Goal: Task Accomplishment & Management: Manage account settings

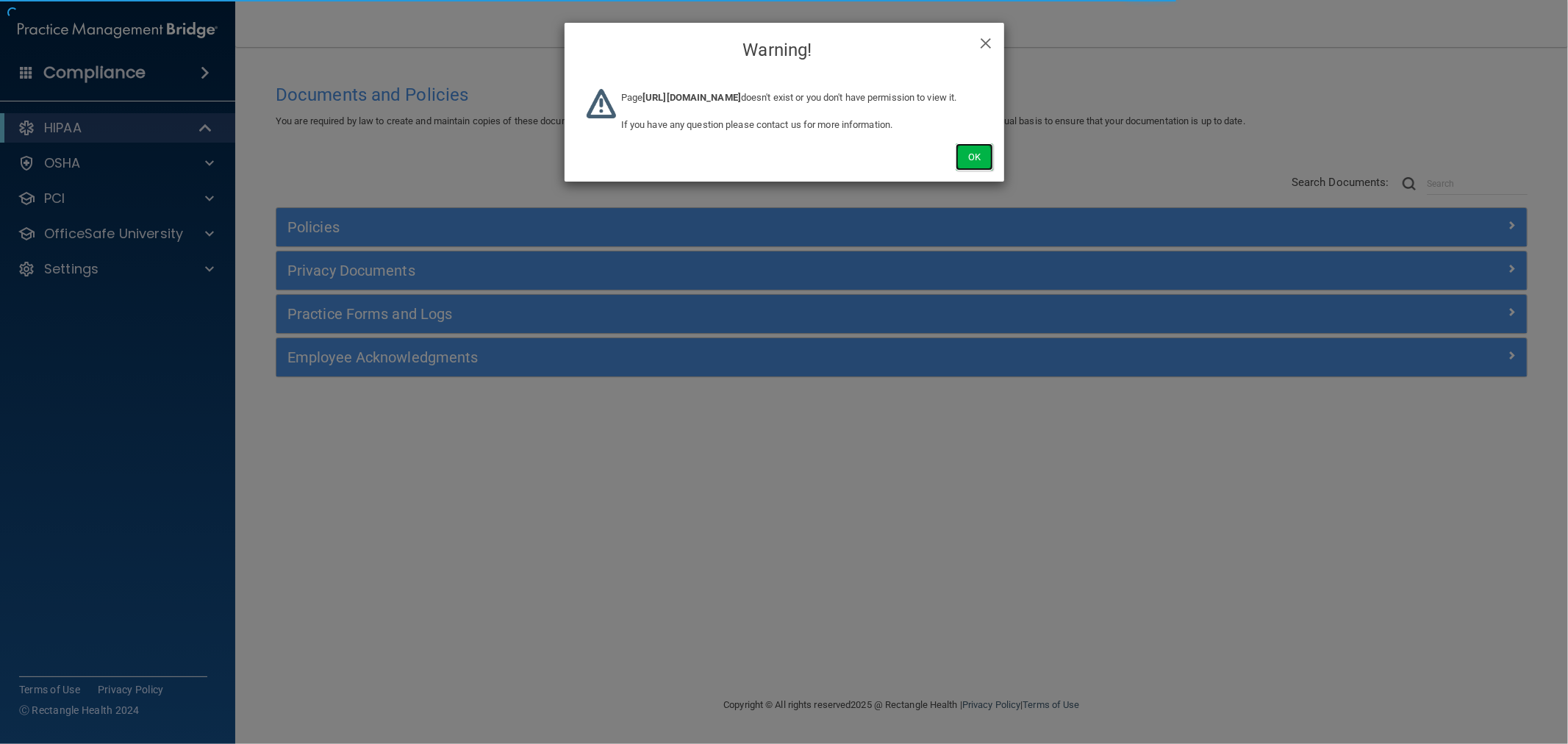
click at [978, 166] on button "Ok" at bounding box center [974, 157] width 37 height 27
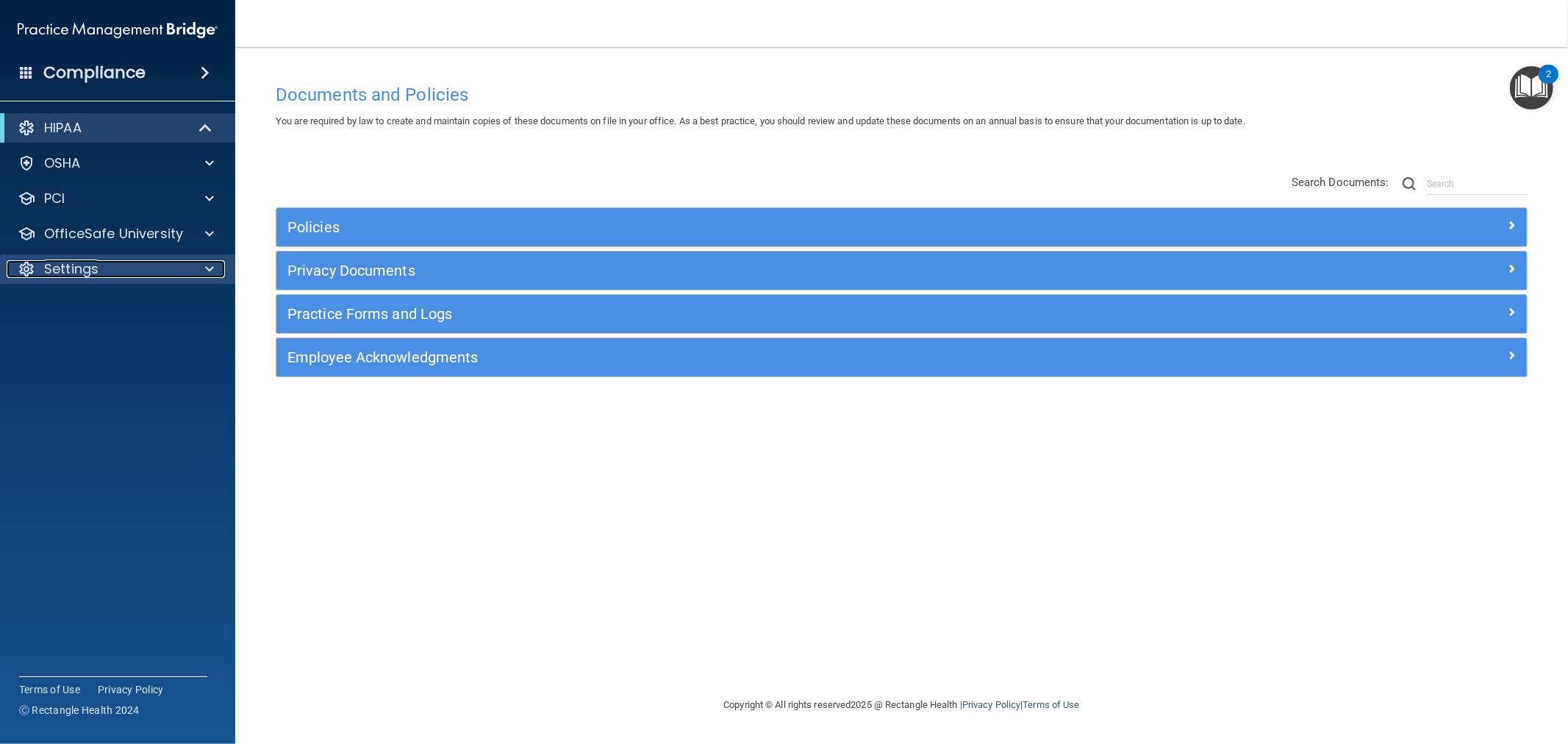
click at [206, 269] on span at bounding box center [209, 269] width 9 height 18
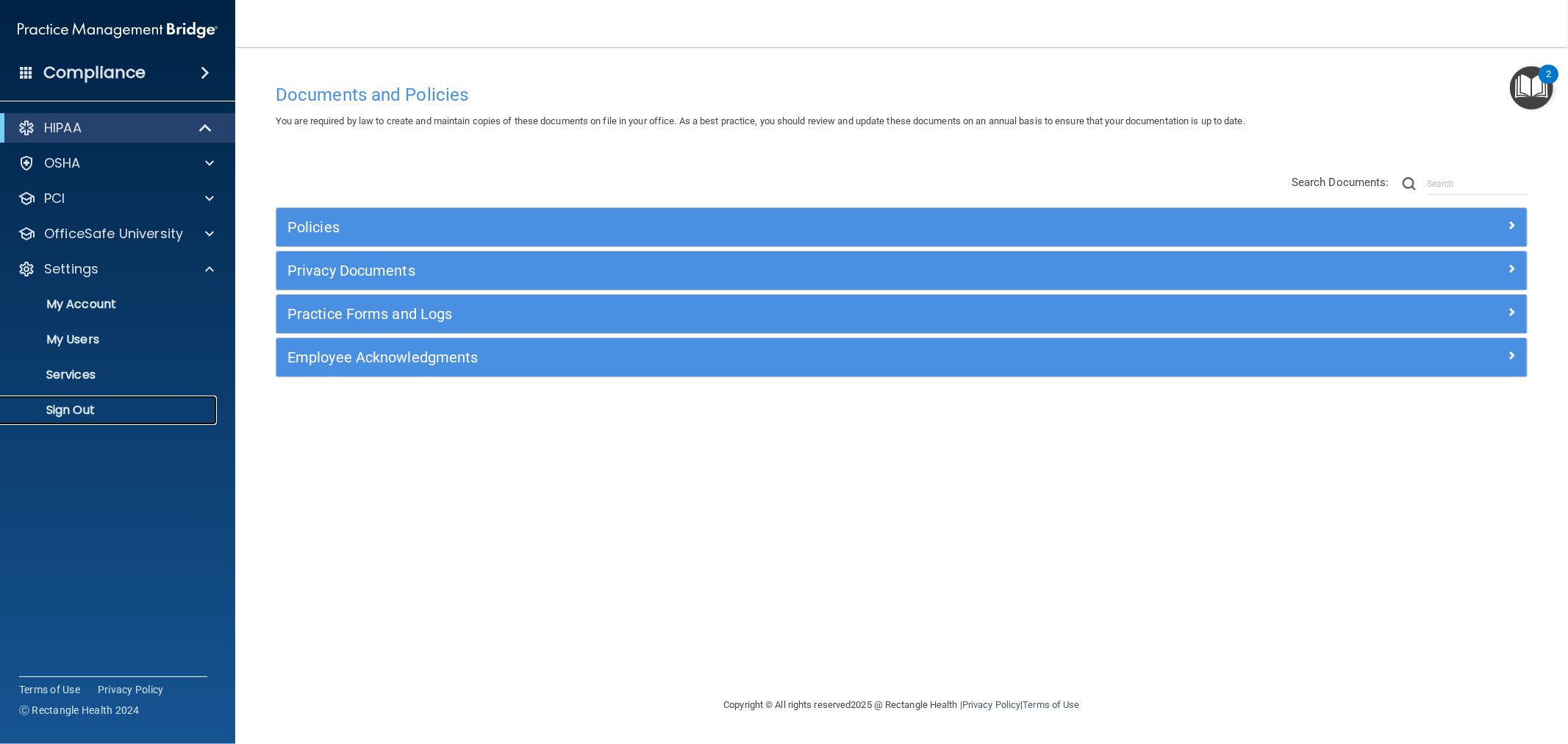
click at [70, 414] on p "Sign Out" at bounding box center [110, 410] width 200 height 15
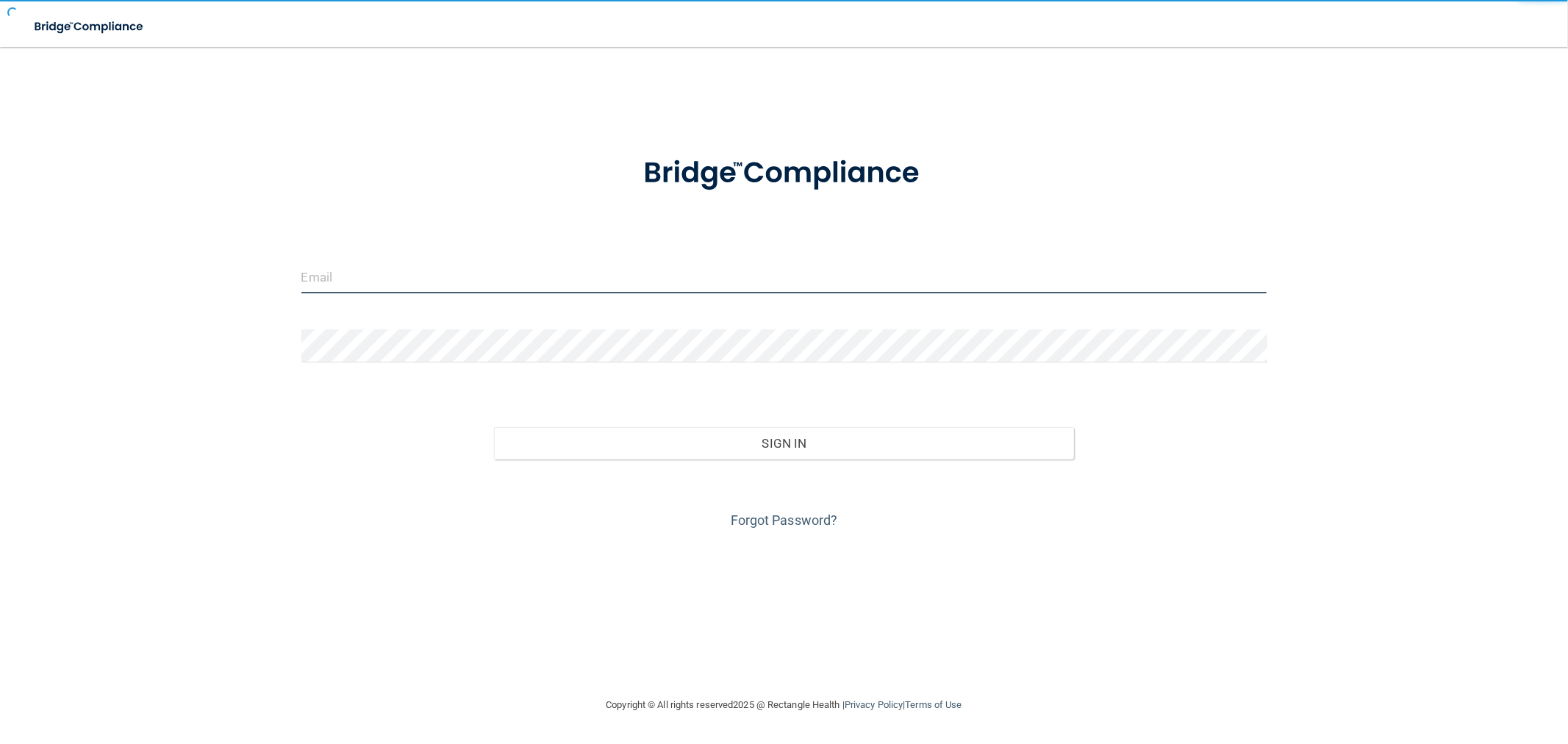
type input "swhite@rectanglehealth.com"
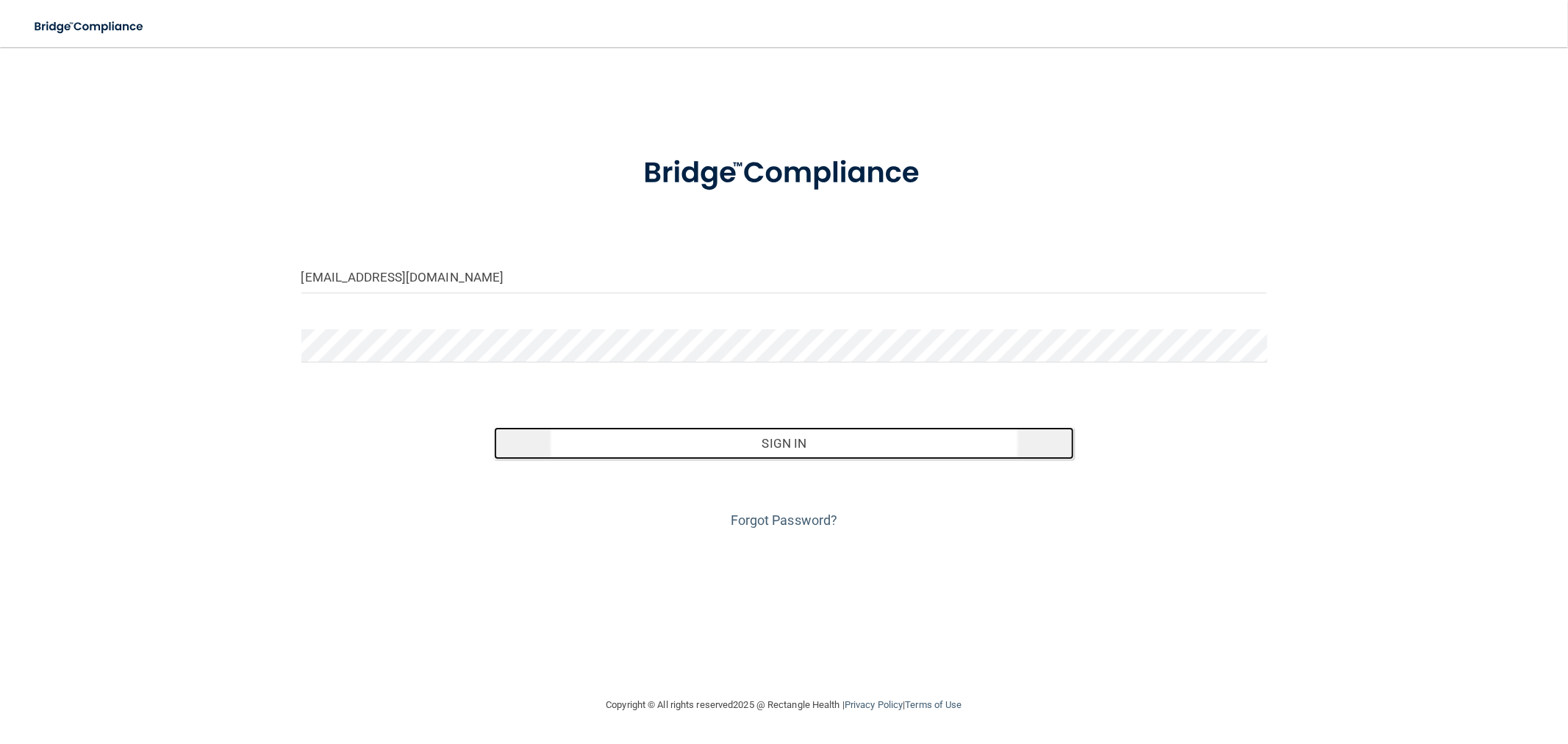
click at [766, 441] on button "Sign In" at bounding box center [784, 443] width 579 height 32
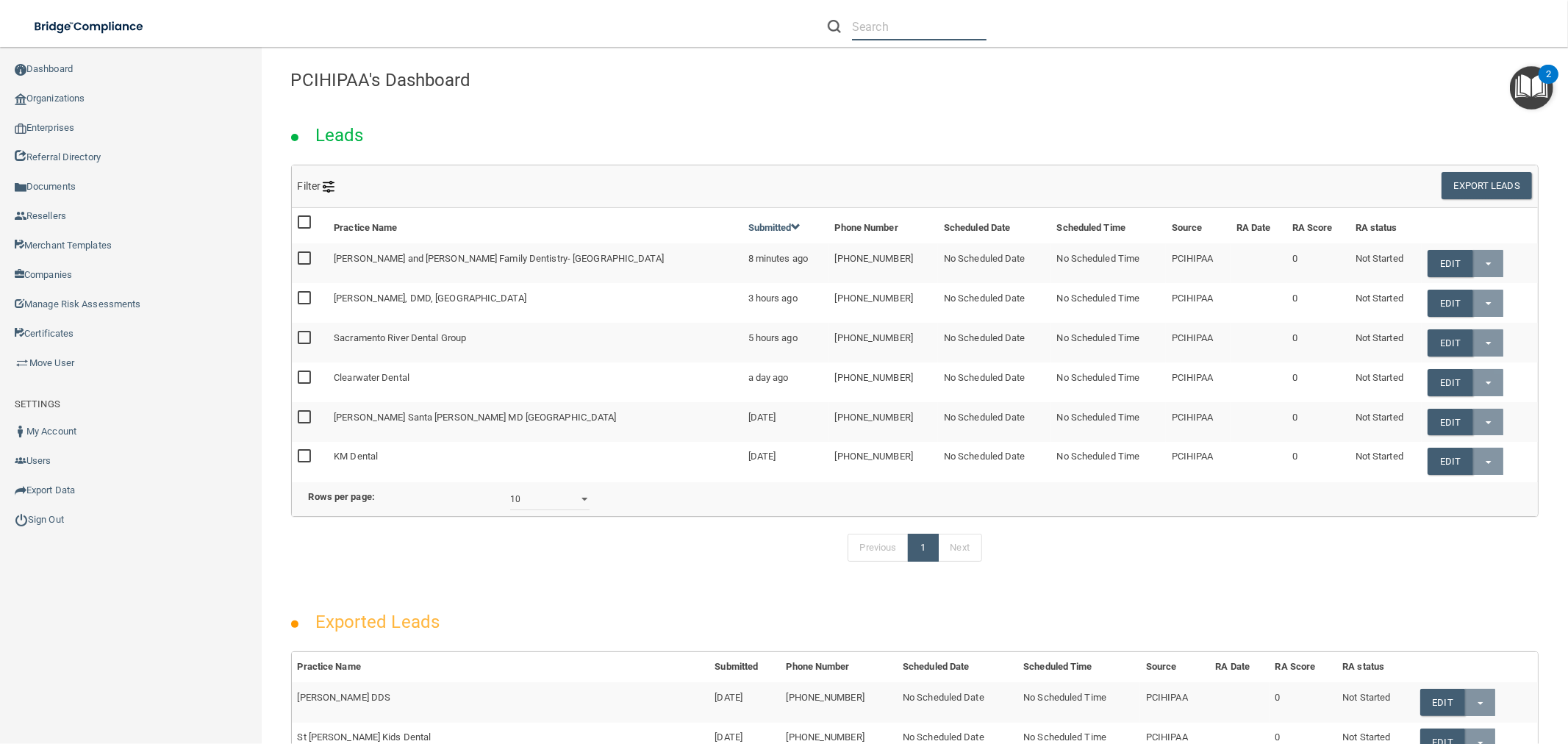
click at [916, 27] on input "text" at bounding box center [919, 27] width 135 height 27
paste input "Account Ojai Advanced Dentistry"
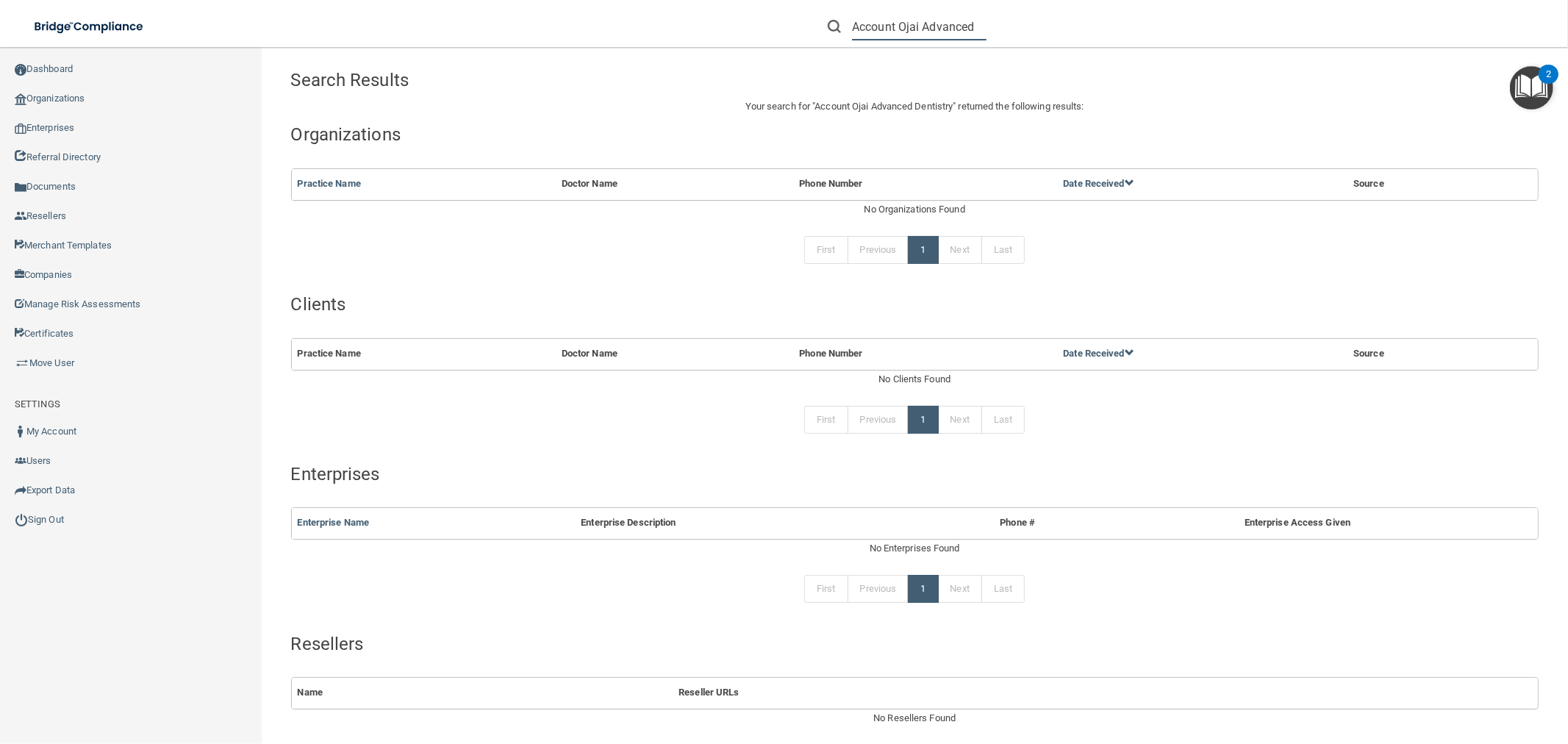
drag, startPoint x: 906, startPoint y: 25, endPoint x: 821, endPoint y: 16, distance: 85.5
click at [821, 16] on form "Account Ojai Advanced" at bounding box center [907, 27] width 181 height 27
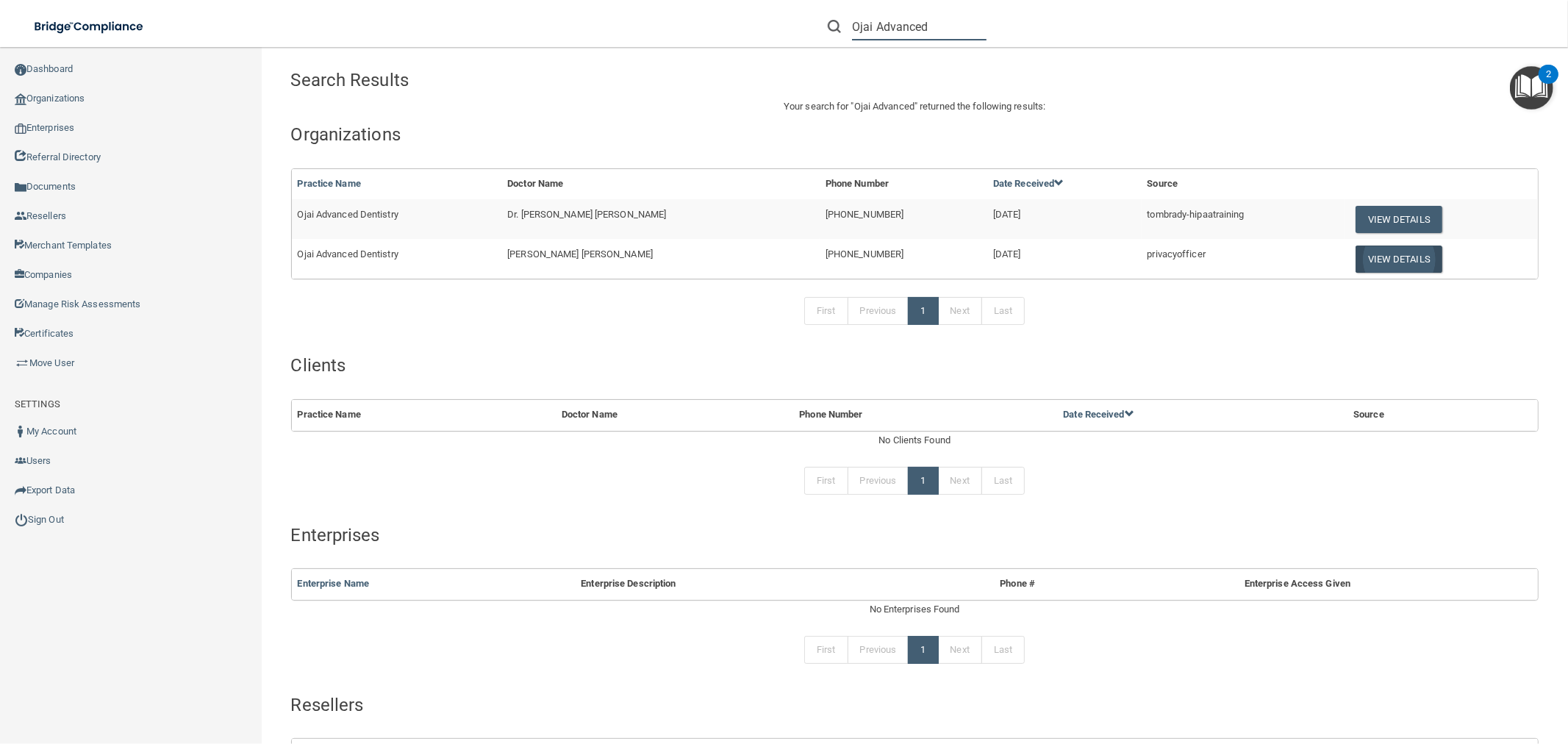
type input "Ojai Advanced"
click at [1362, 262] on button "View Details" at bounding box center [1399, 259] width 87 height 27
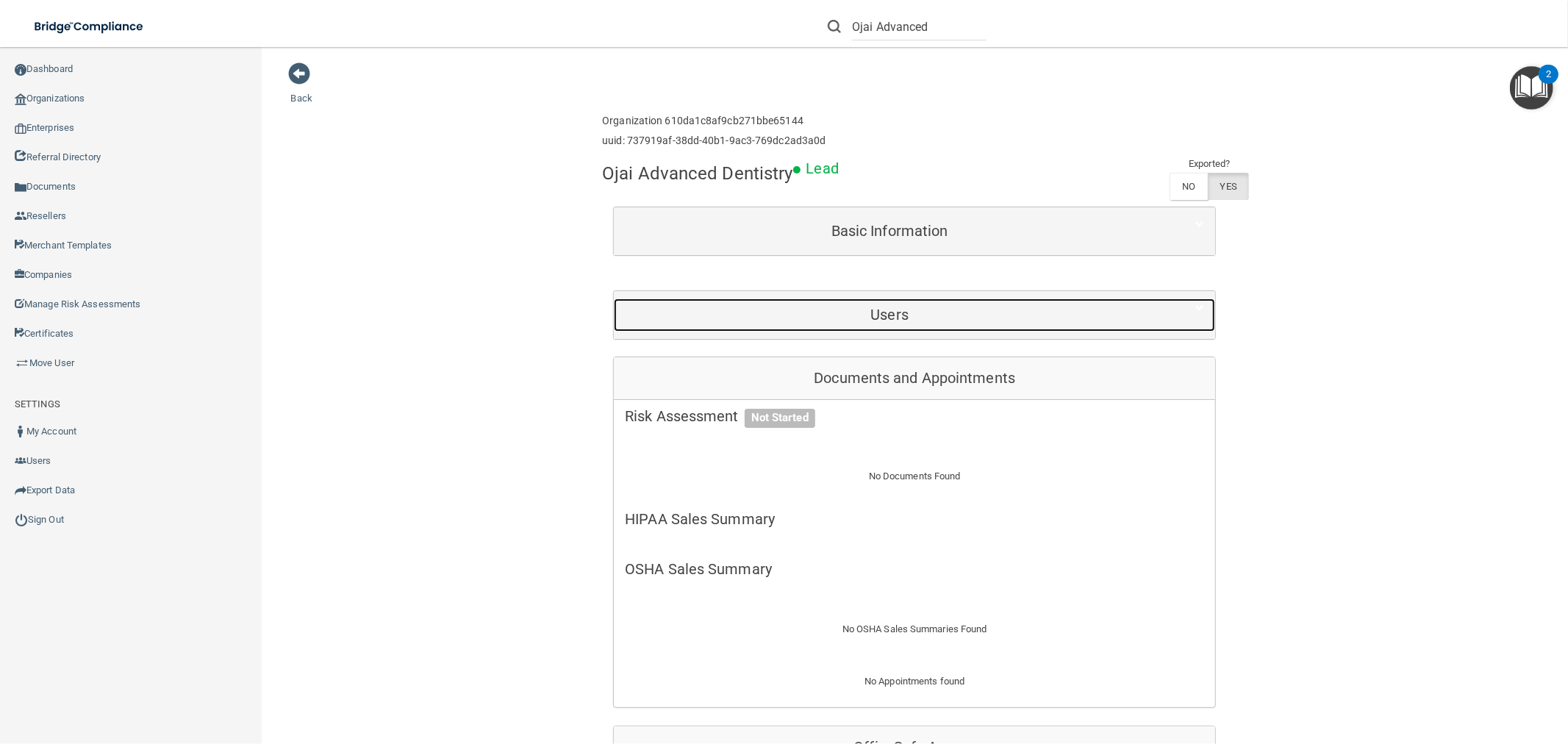
click at [893, 317] on h5 "Users" at bounding box center [889, 315] width 529 height 16
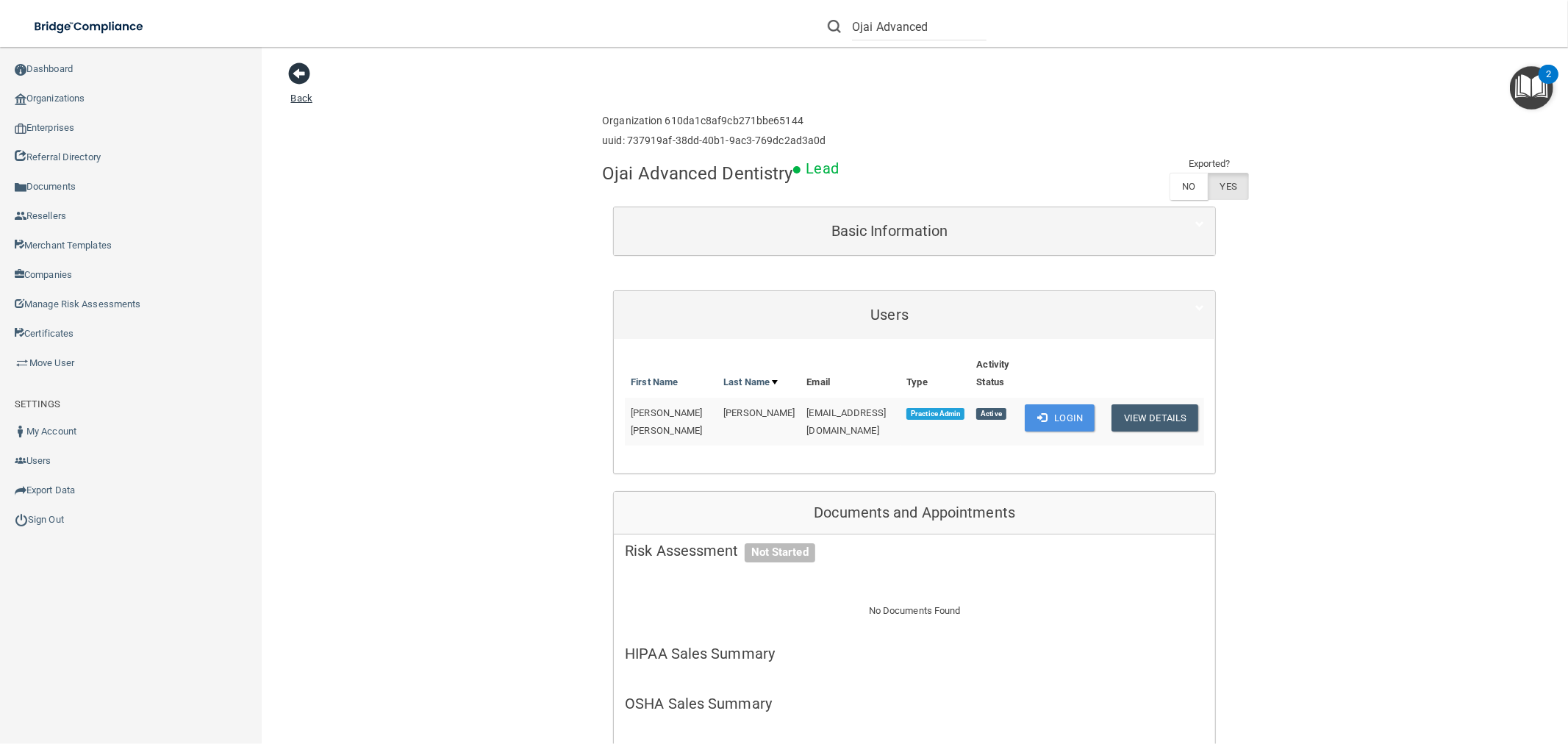
click at [297, 70] on span at bounding box center [300, 74] width 22 height 22
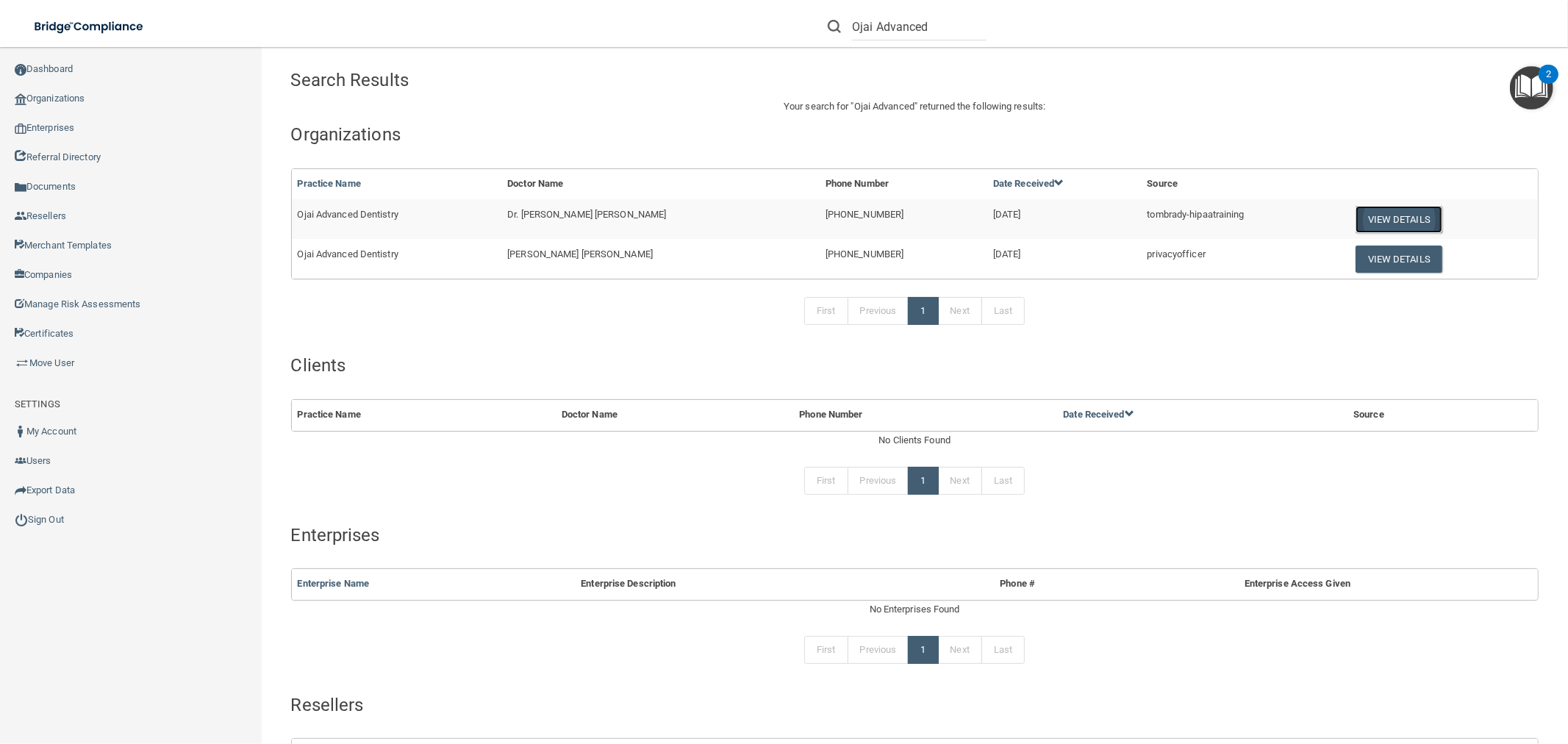
click at [1372, 221] on button "View Details" at bounding box center [1399, 219] width 87 height 27
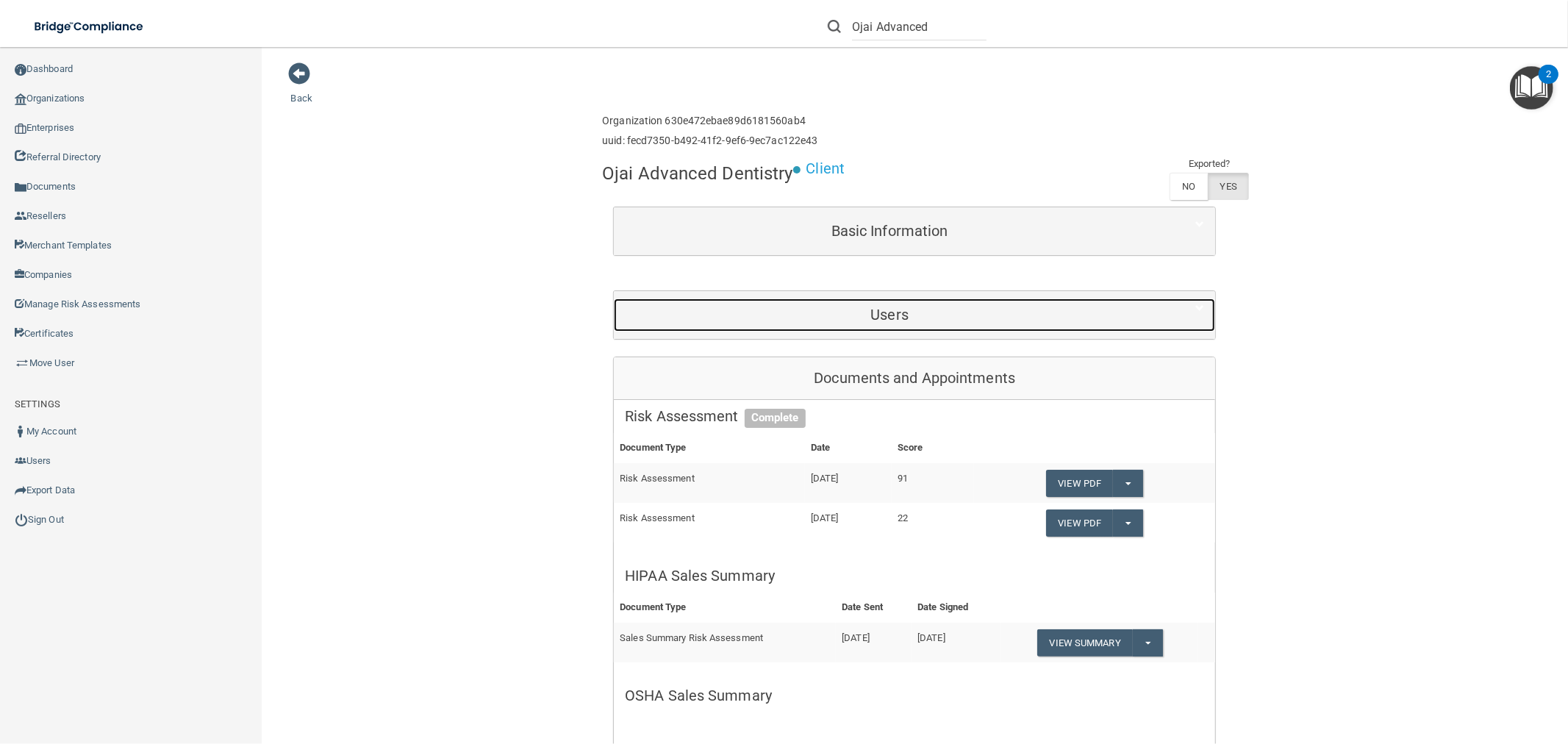
click at [914, 304] on div "Users" at bounding box center [889, 315] width 551 height 33
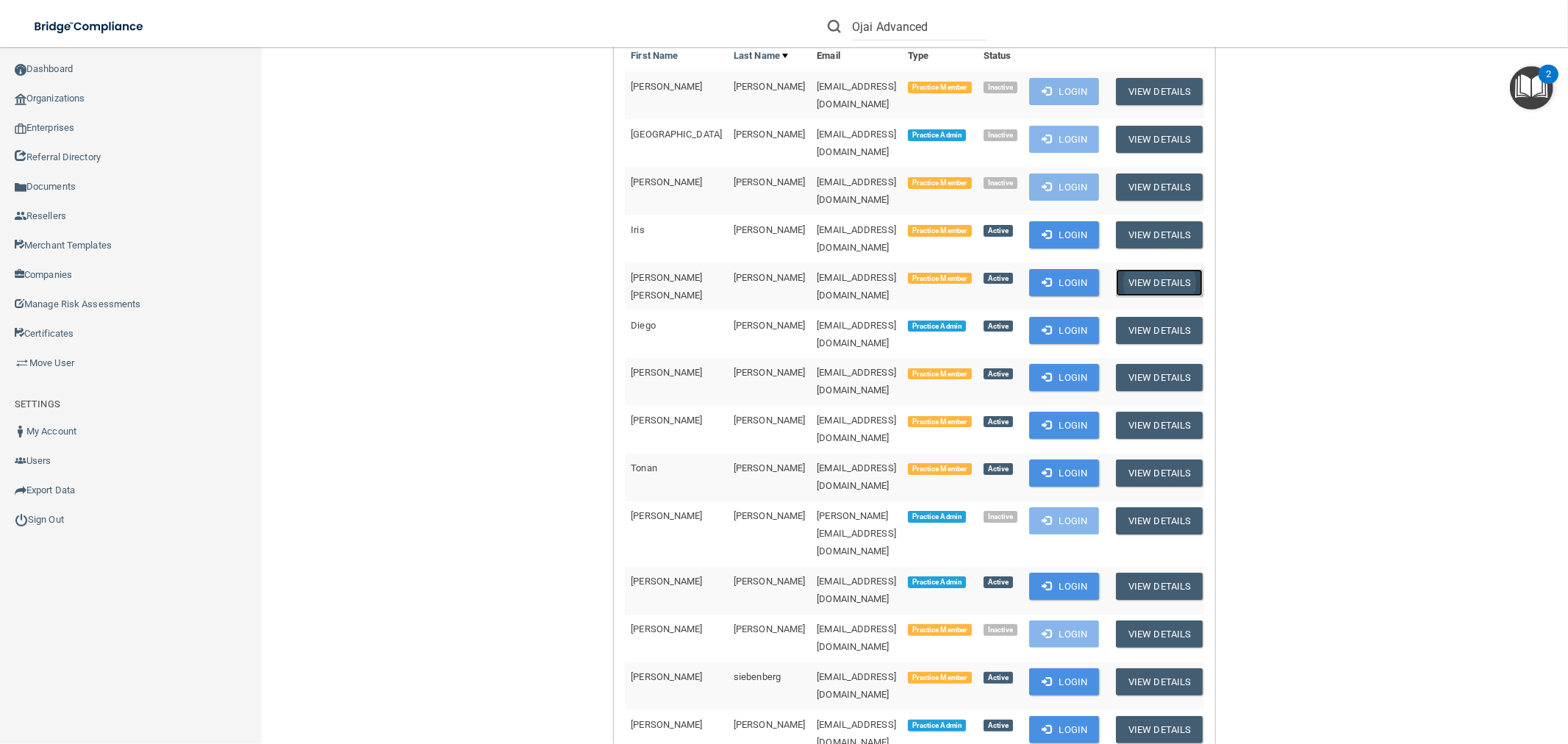
click at [1167, 269] on button "View Details" at bounding box center [1159, 283] width 87 height 27
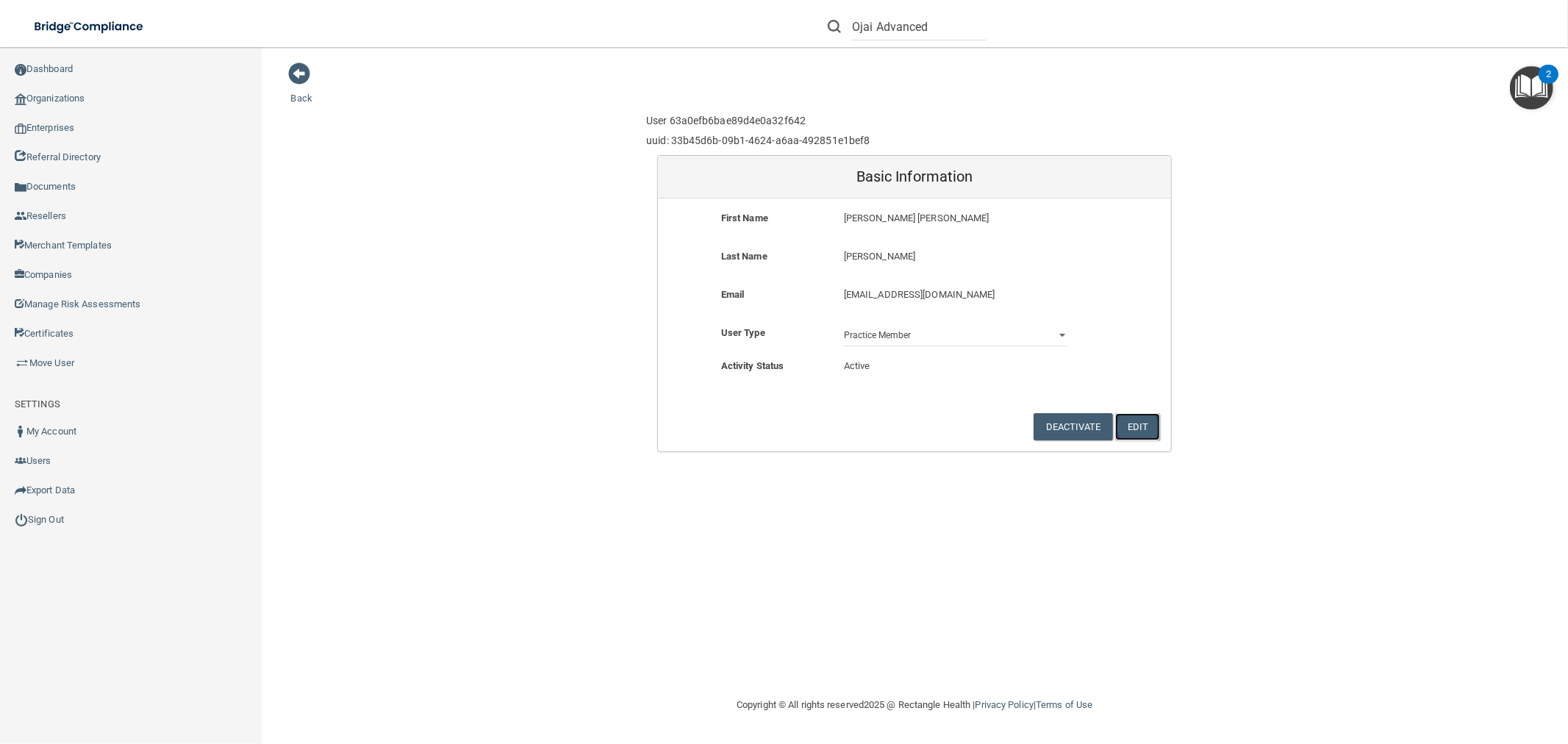
click at [1152, 424] on button "Edit" at bounding box center [1137, 427] width 45 height 27
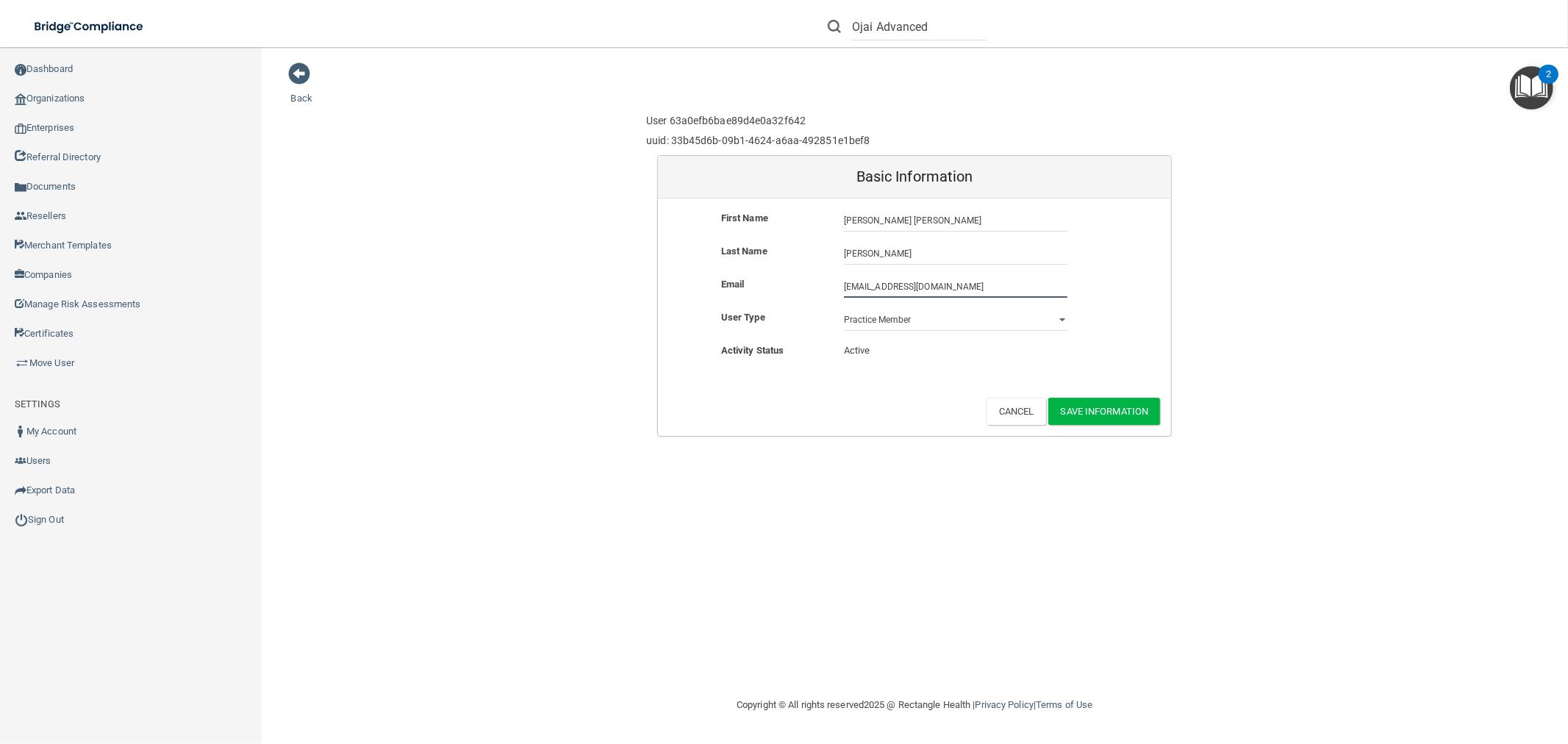
drag, startPoint x: 1012, startPoint y: 284, endPoint x: 846, endPoint y: 280, distance: 166.0
click at [846, 280] on input "jjlopez@ojaiadvanceddentistry.com" at bounding box center [955, 287] width 223 height 22
type input "j"
type input "ojia"
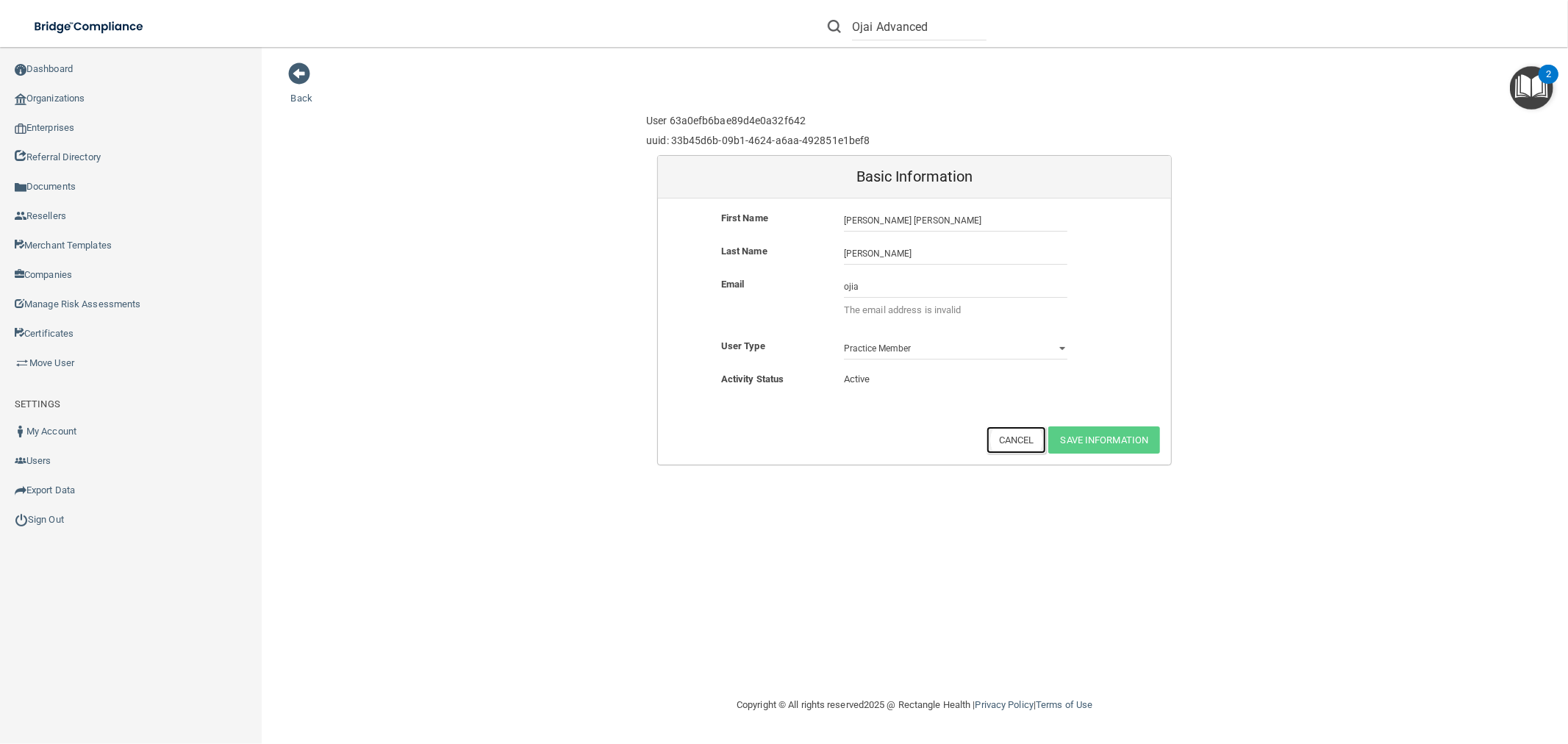
click at [997, 427] on button "Cancel" at bounding box center [1016, 440] width 59 height 27
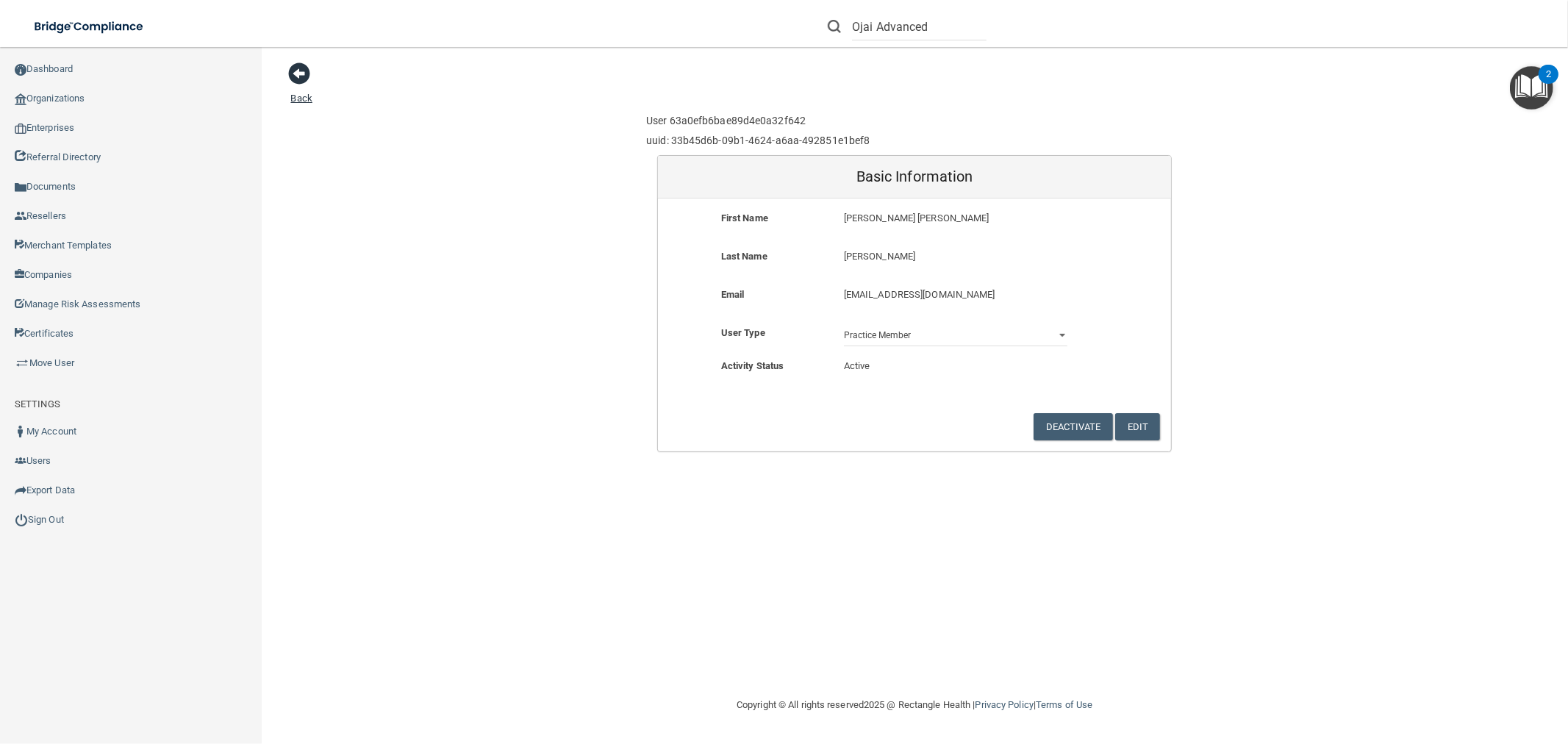
click at [300, 71] on span at bounding box center [300, 74] width 22 height 22
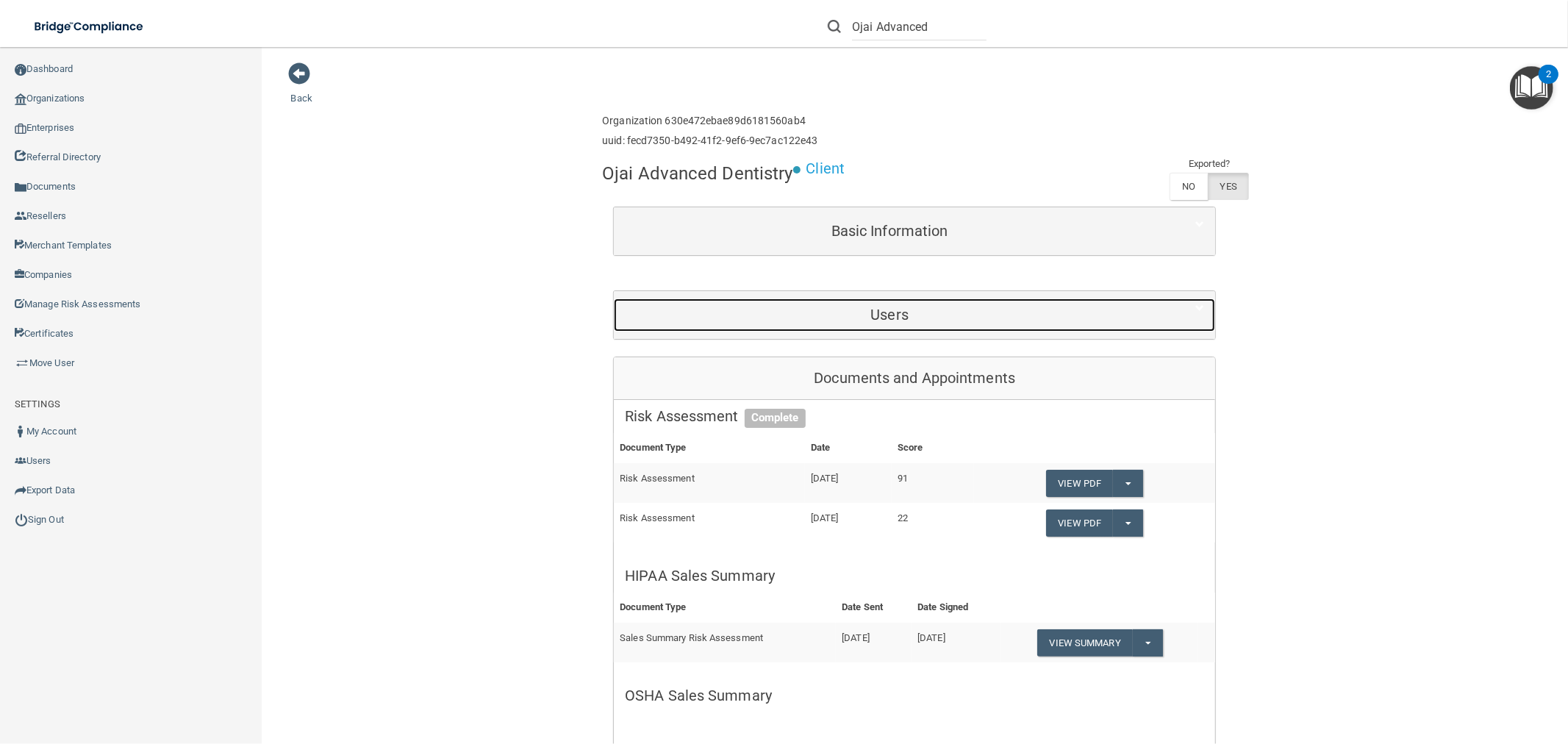
click at [898, 303] on div "Users" at bounding box center [889, 315] width 551 height 33
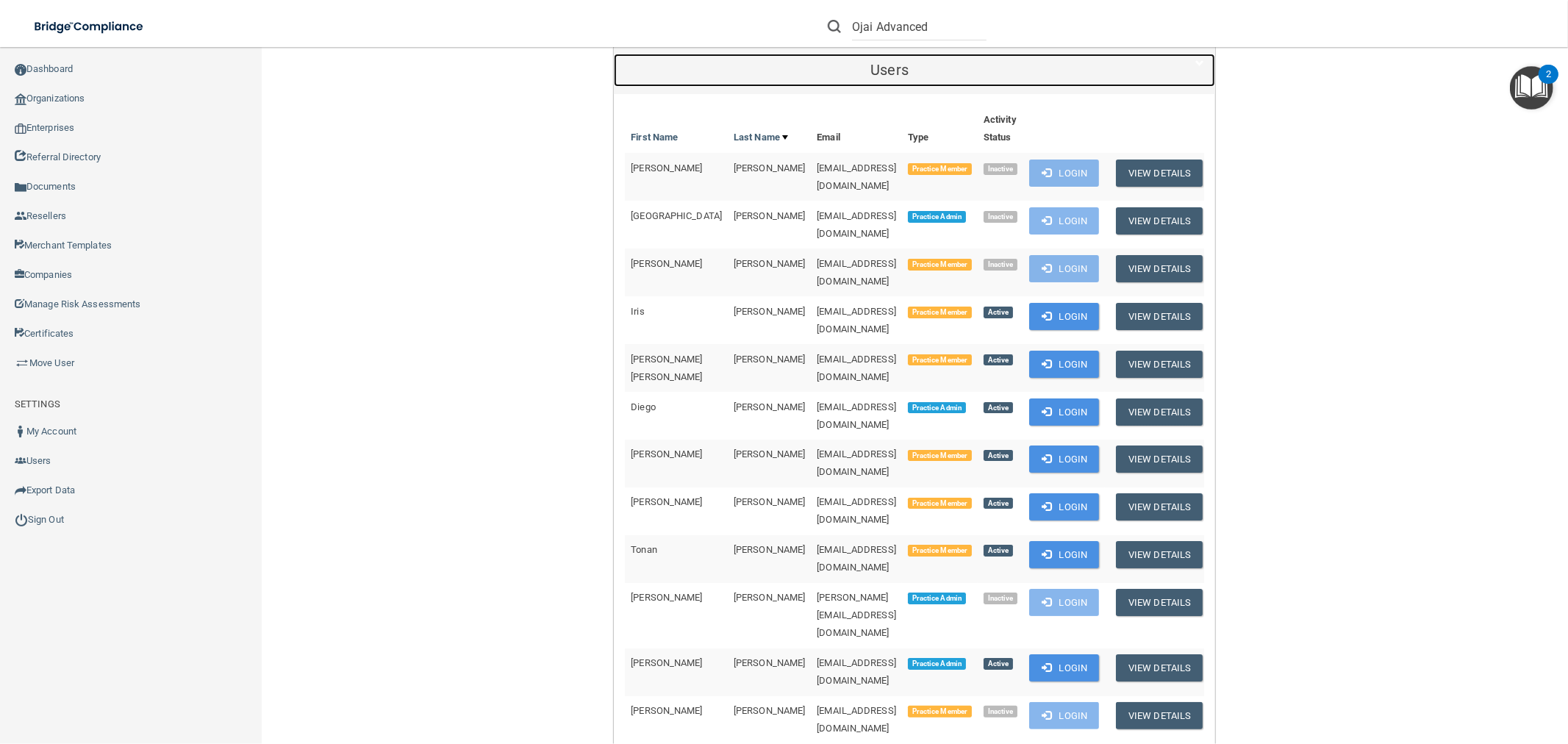
scroll to position [327, 0]
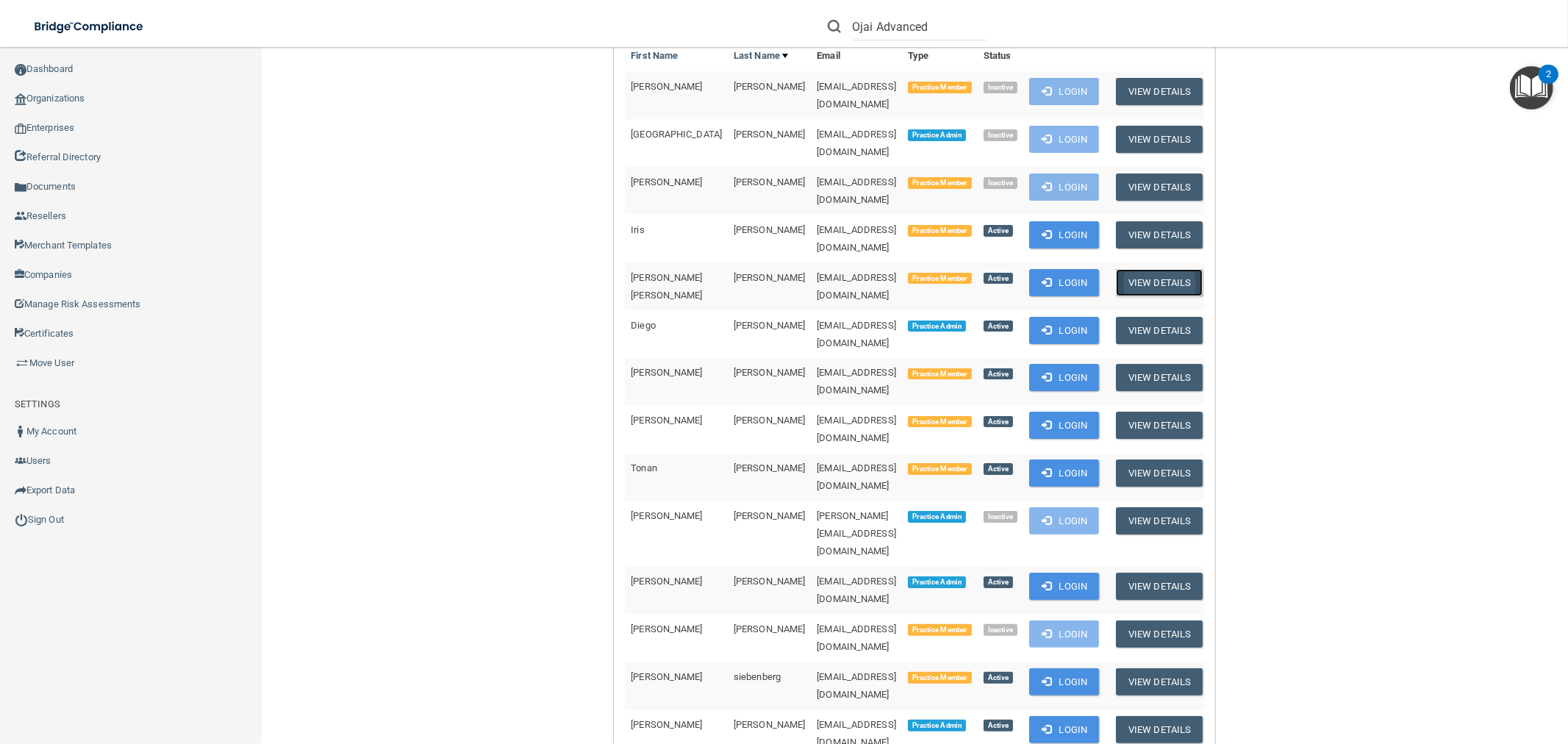
click at [1158, 269] on button "View Details" at bounding box center [1159, 283] width 87 height 27
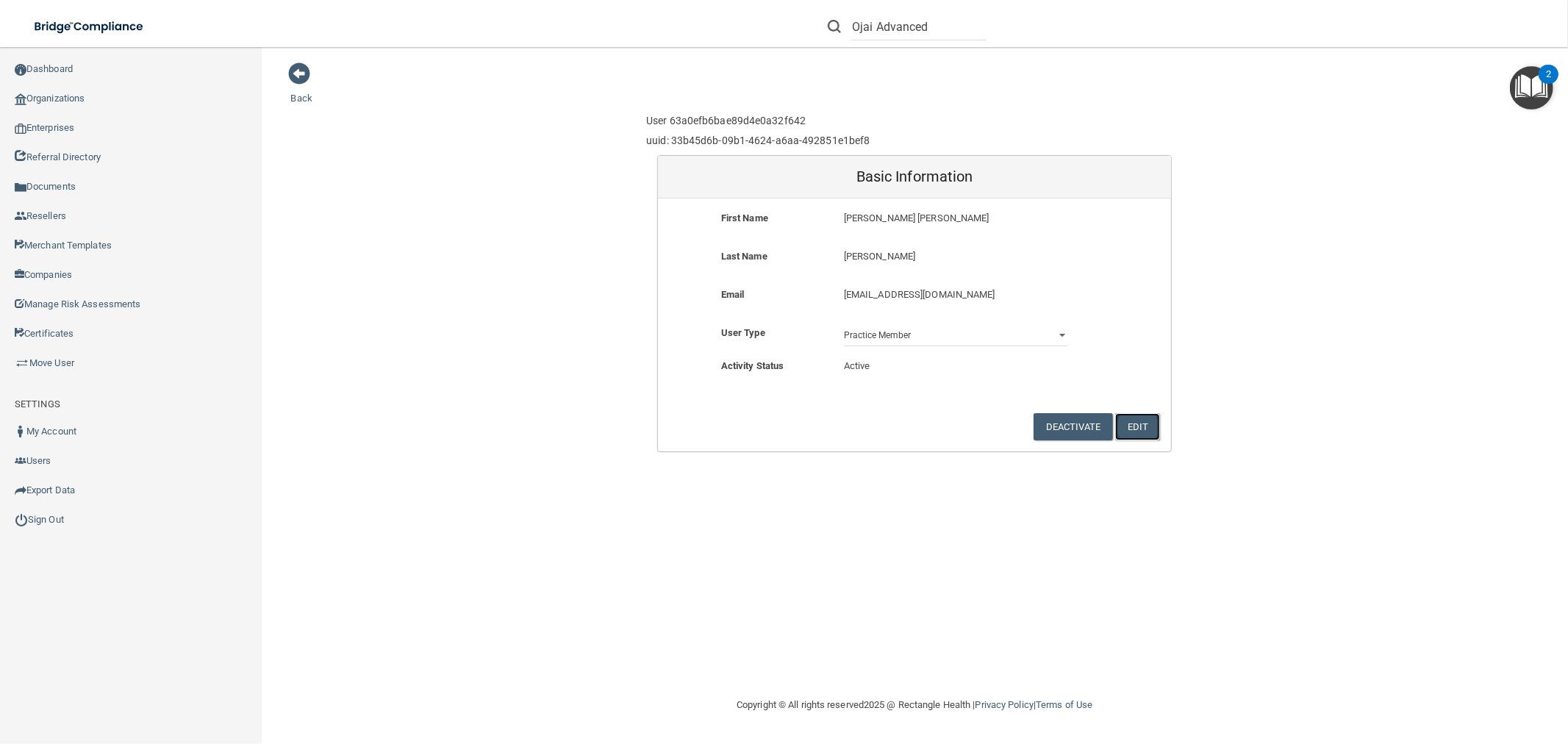
click at [1156, 421] on button "Edit" at bounding box center [1137, 427] width 45 height 27
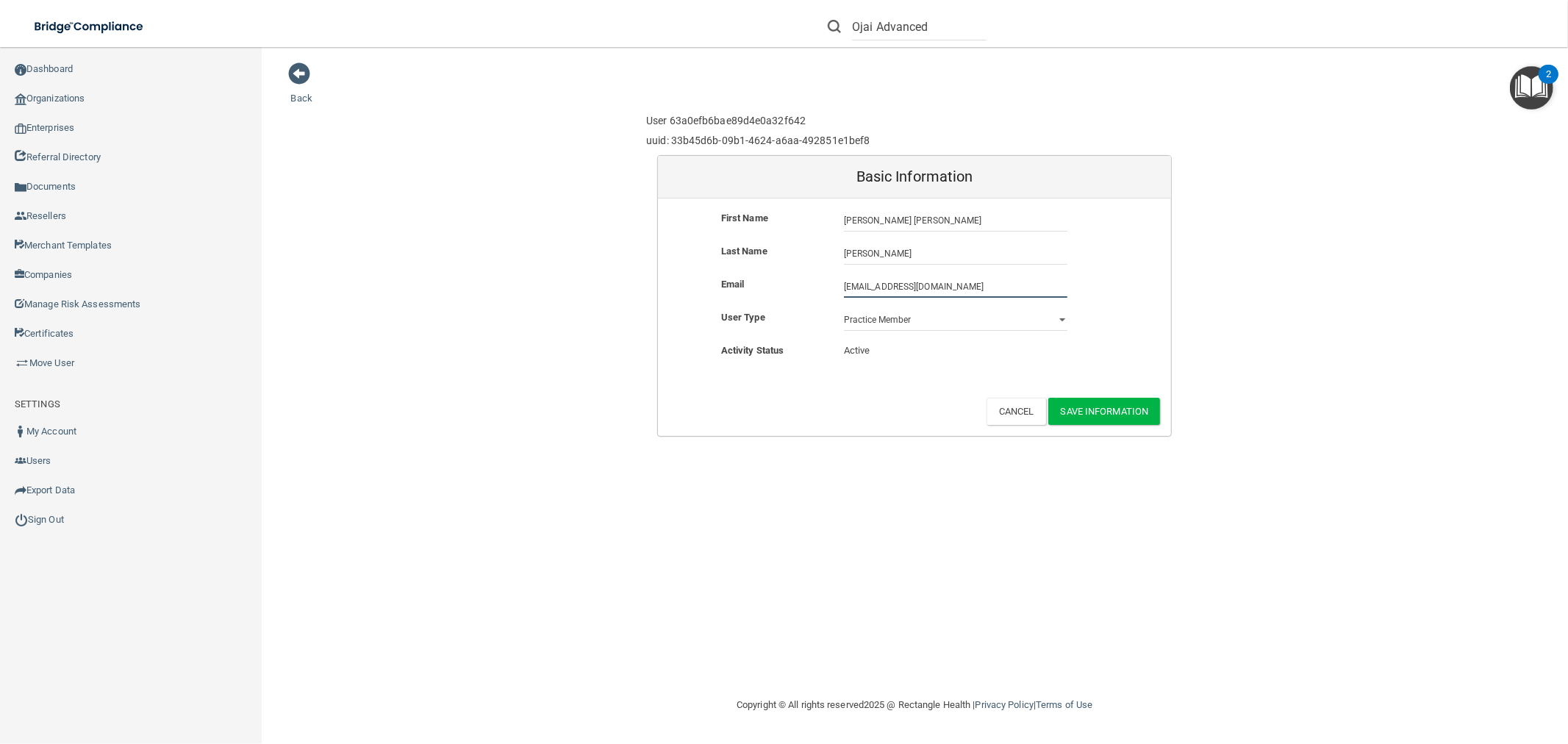
drag, startPoint x: 1020, startPoint y: 290, endPoint x: 774, endPoint y: 274, distance: 246.5
click at [774, 274] on form "First Name Juan Jose Juan Jose Last Name Lopez Lopez Email jjlopez@ojaiadvanced…" at bounding box center [914, 317] width 513 height 237
type input "[EMAIL_ADDRESS][DOMAIN_NAME]"
click at [1112, 412] on button "Save Information" at bounding box center [1105, 411] width 113 height 27
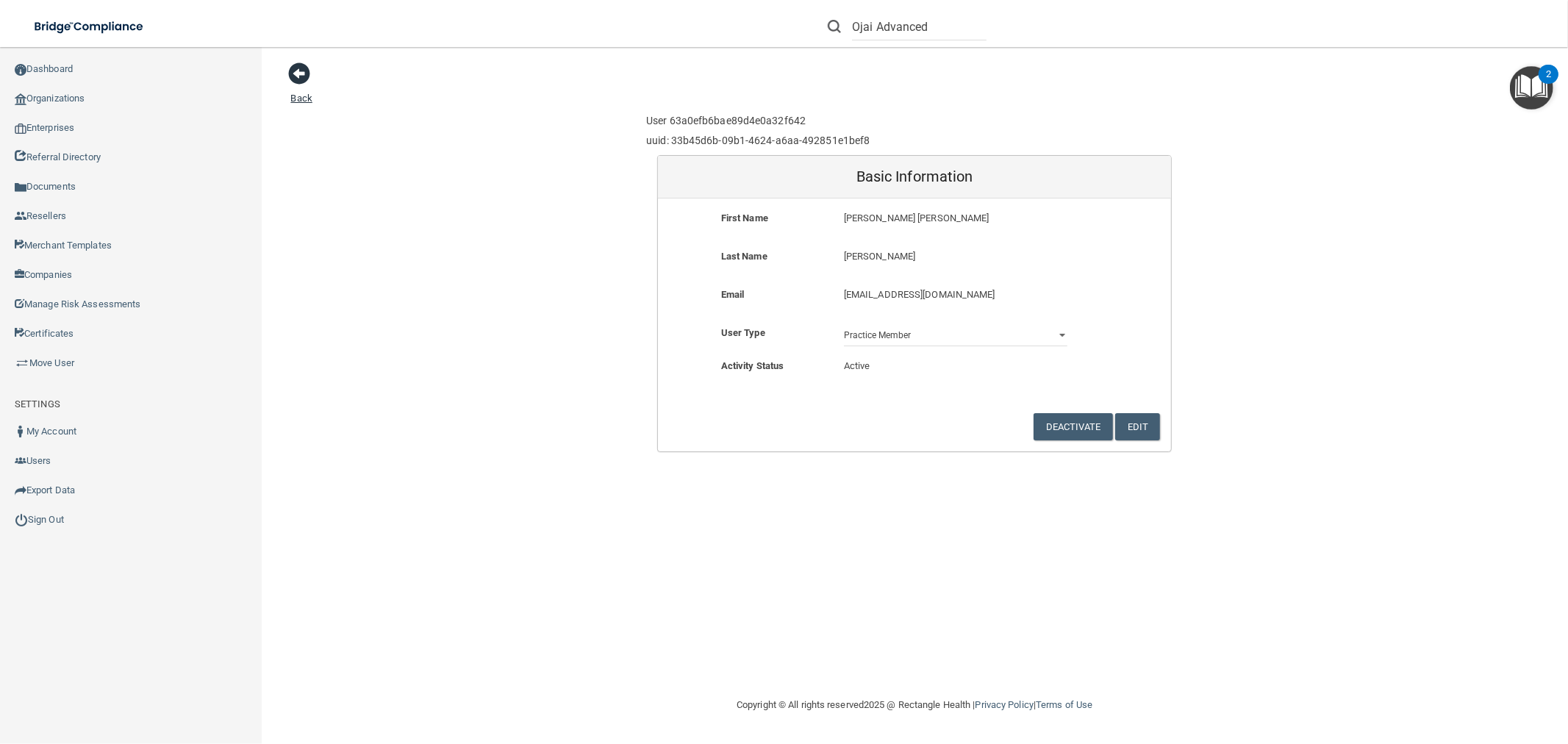
click at [293, 67] on span at bounding box center [300, 74] width 22 height 22
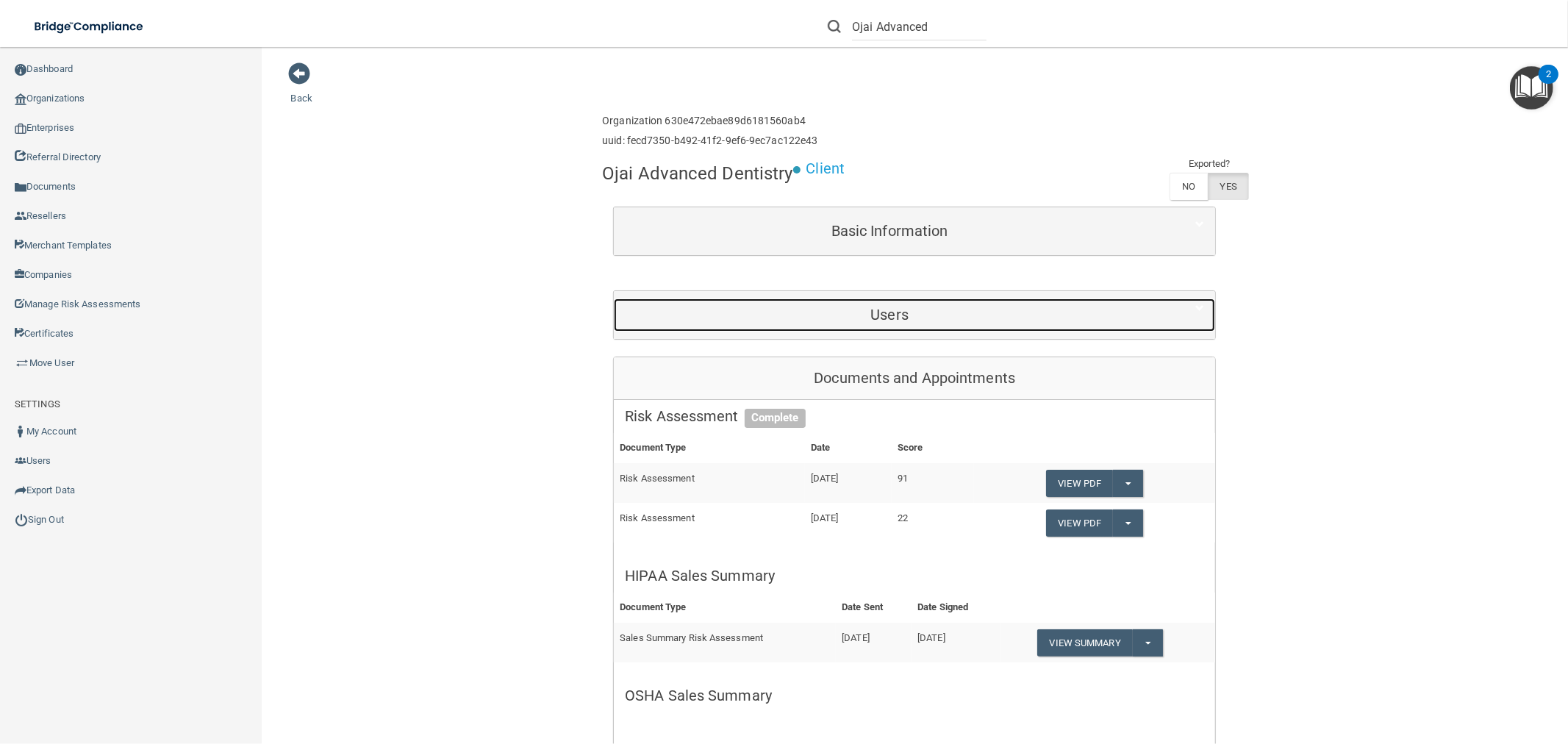
click at [914, 312] on h5 "Users" at bounding box center [889, 315] width 529 height 16
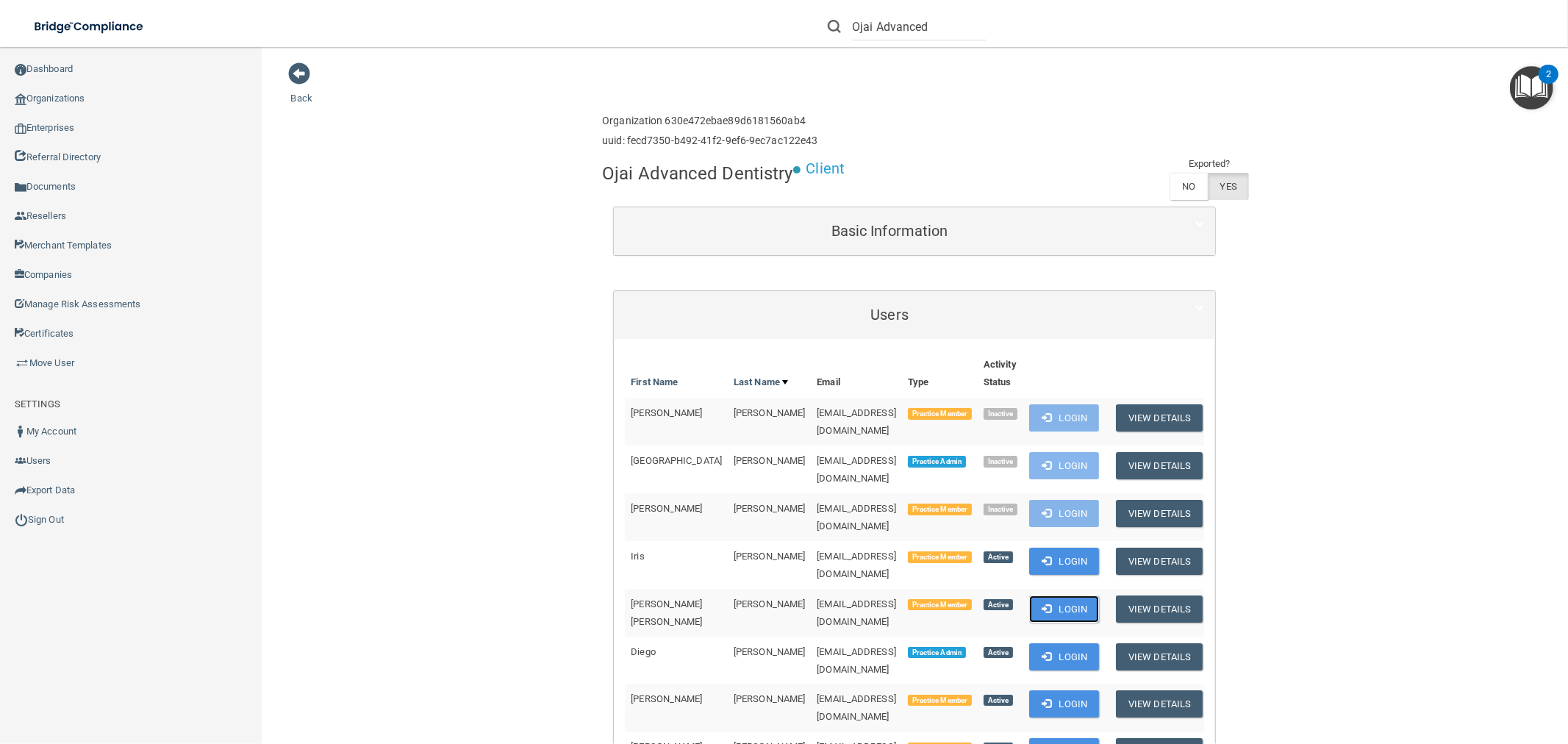
click at [1090, 596] on button "Login" at bounding box center [1064, 609] width 70 height 27
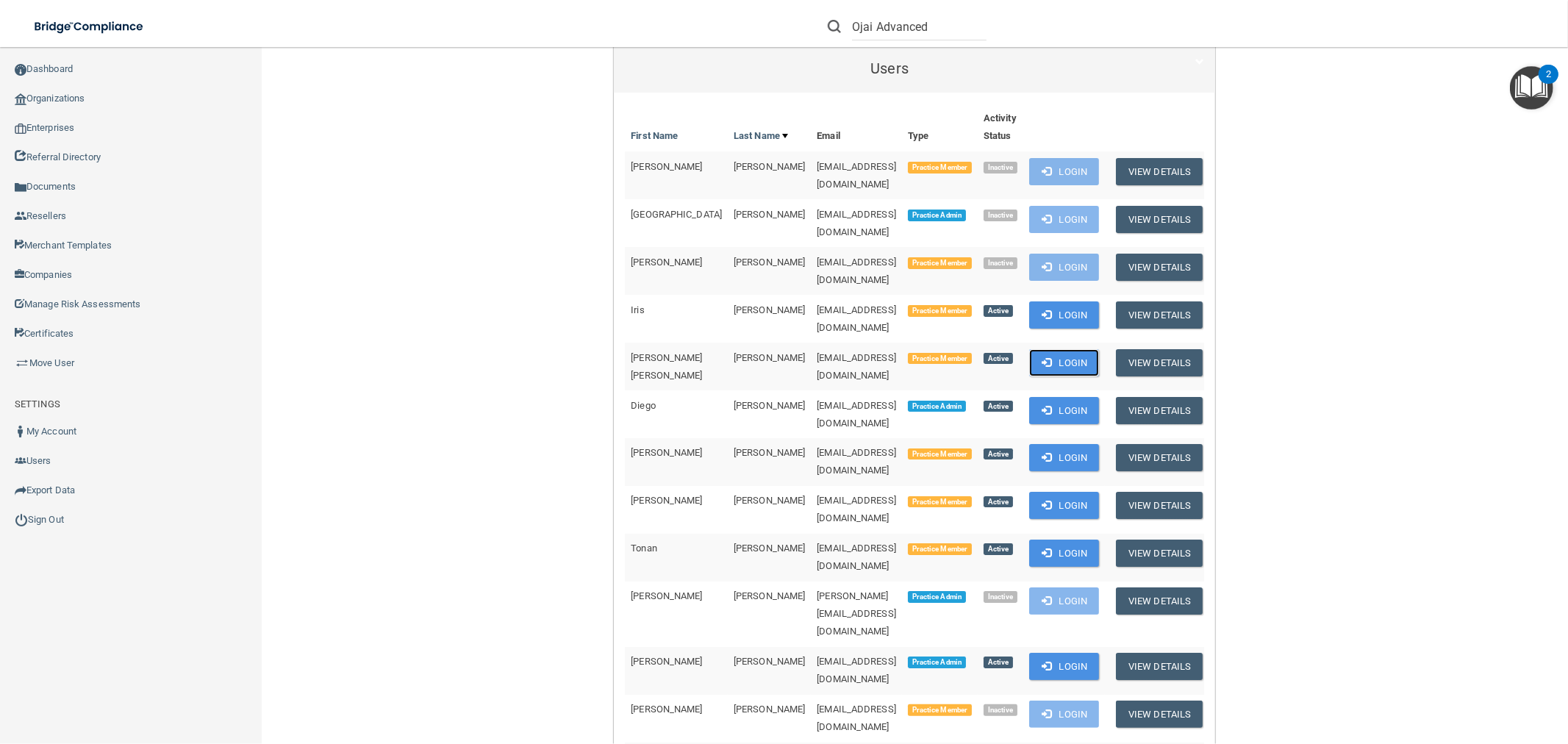
scroll to position [408, 0]
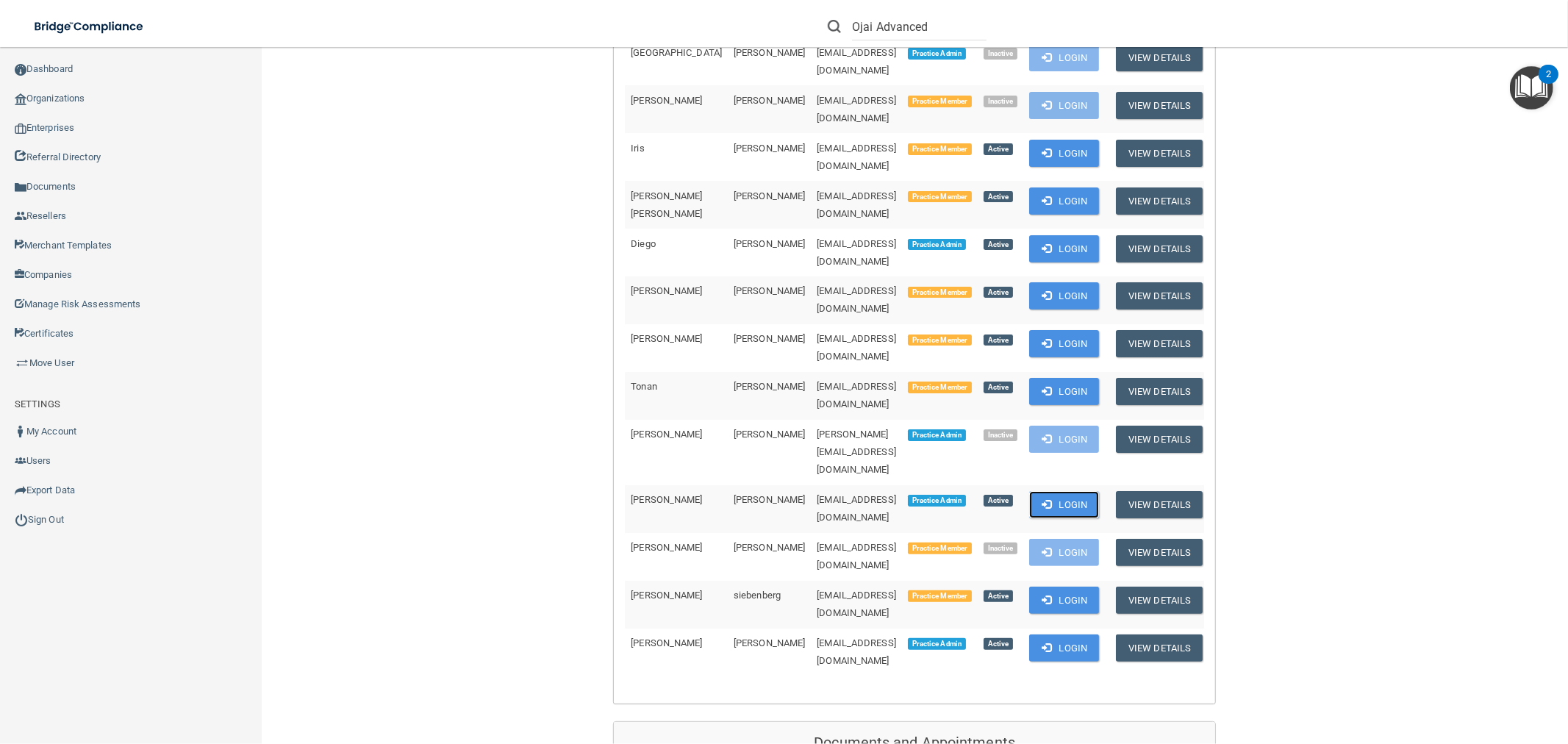
click at [1098, 491] on button "Login" at bounding box center [1064, 504] width 70 height 27
click at [1090, 491] on button "Login" at bounding box center [1064, 504] width 70 height 27
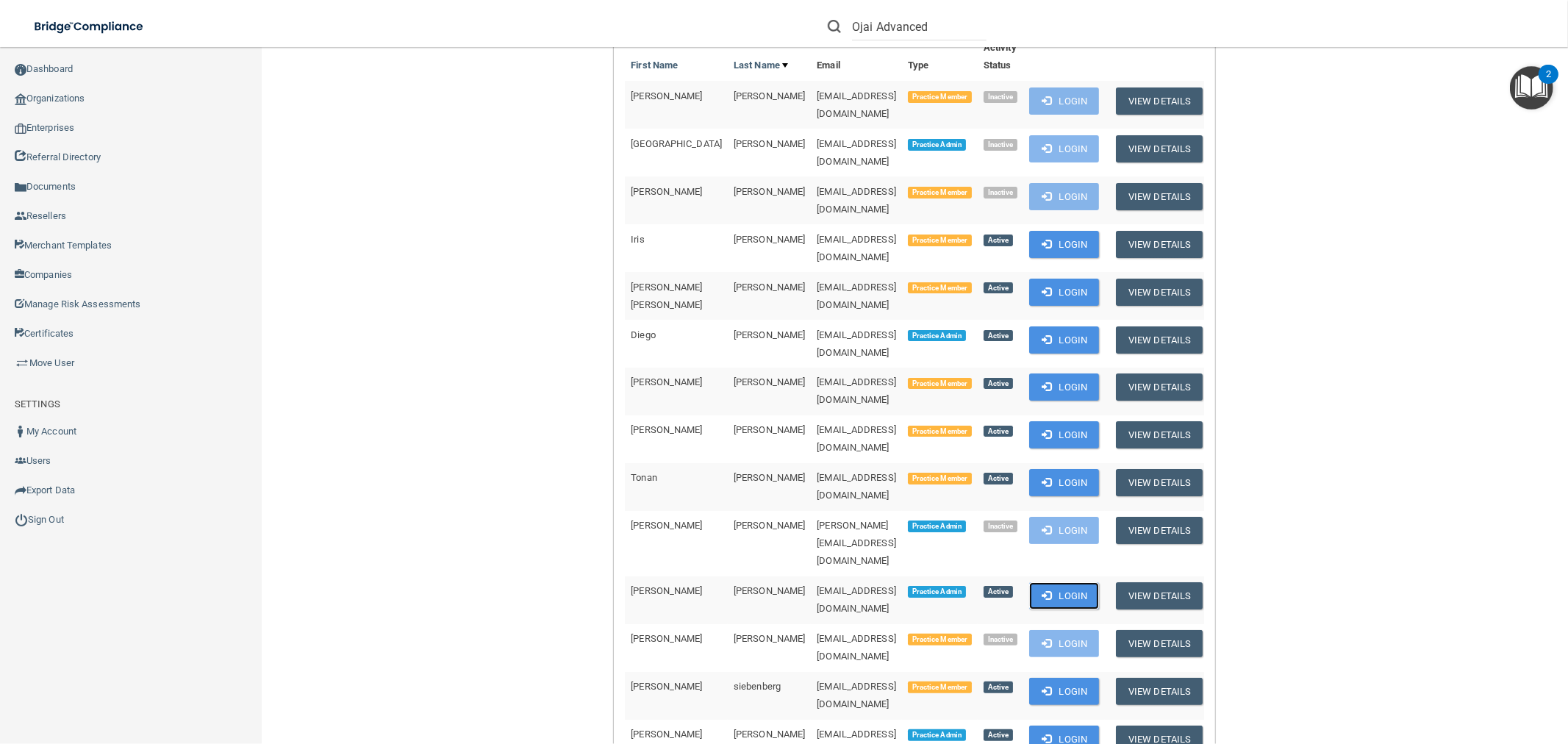
scroll to position [0, 0]
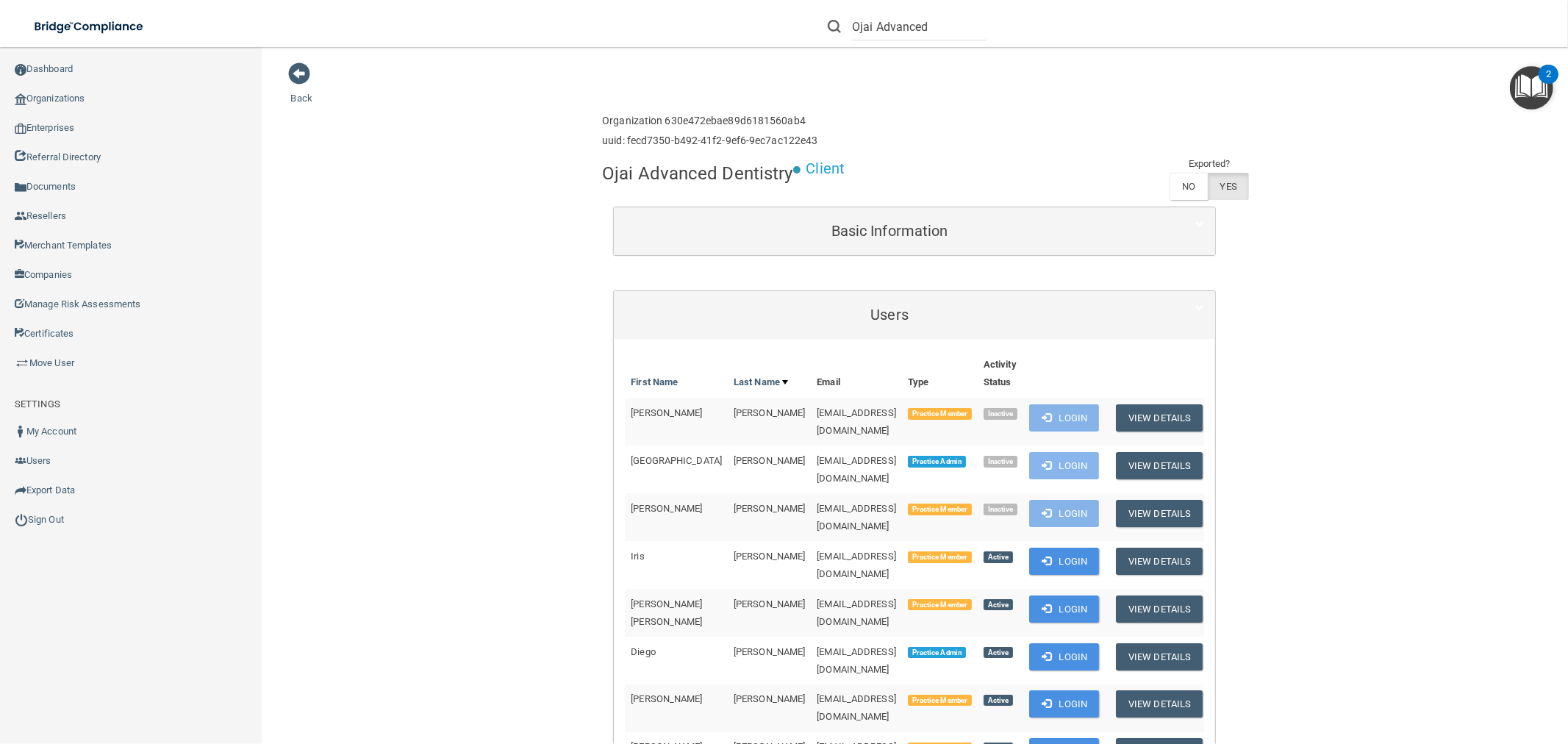
drag, startPoint x: 788, startPoint y: 175, endPoint x: 637, endPoint y: 177, distance: 151.0
click at [602, 169] on h4 "Ojai Advanced Dentistry" at bounding box center [697, 173] width 190 height 19
copy h4 "Ojai Advanced Dentistry"
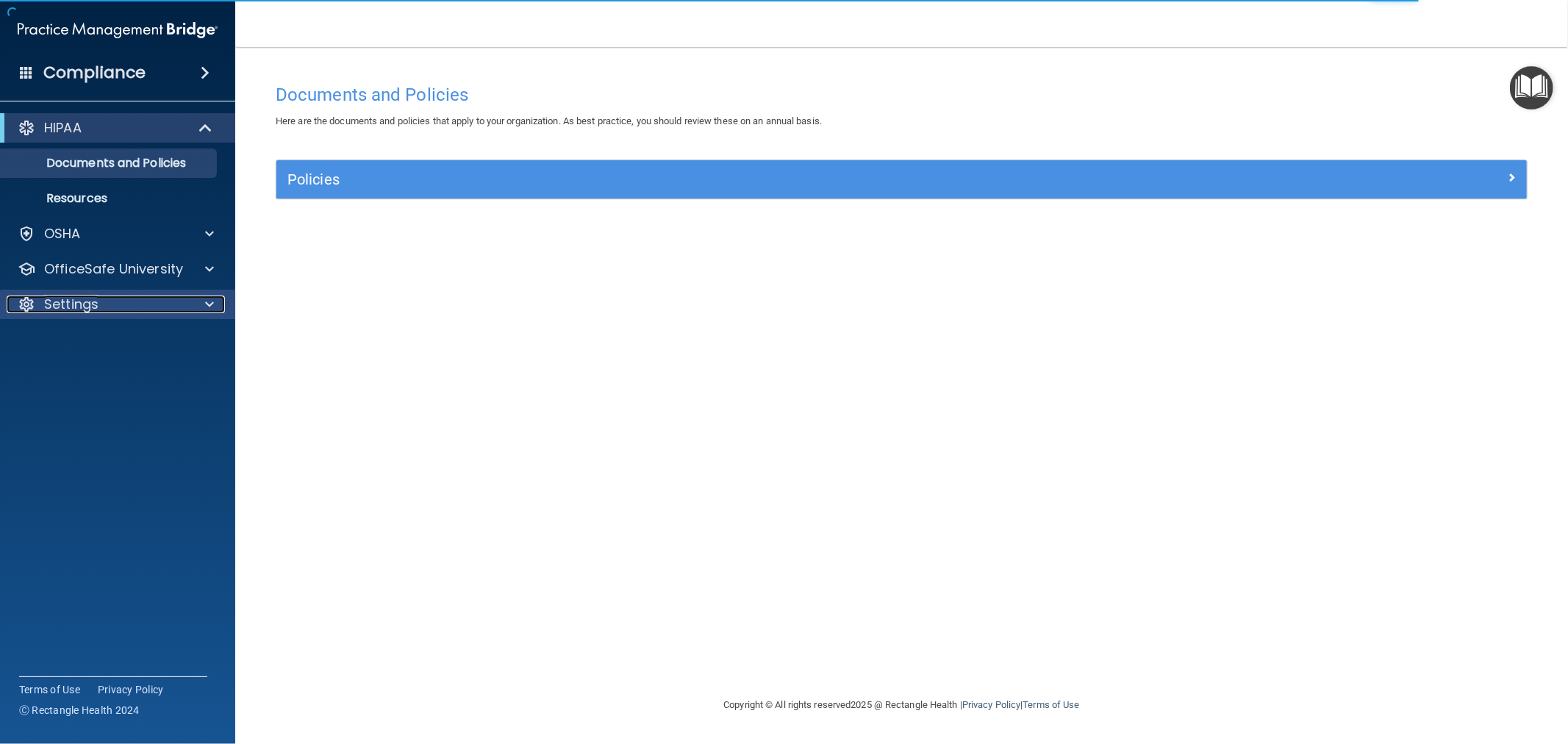
click at [201, 298] on div at bounding box center [207, 305] width 37 height 18
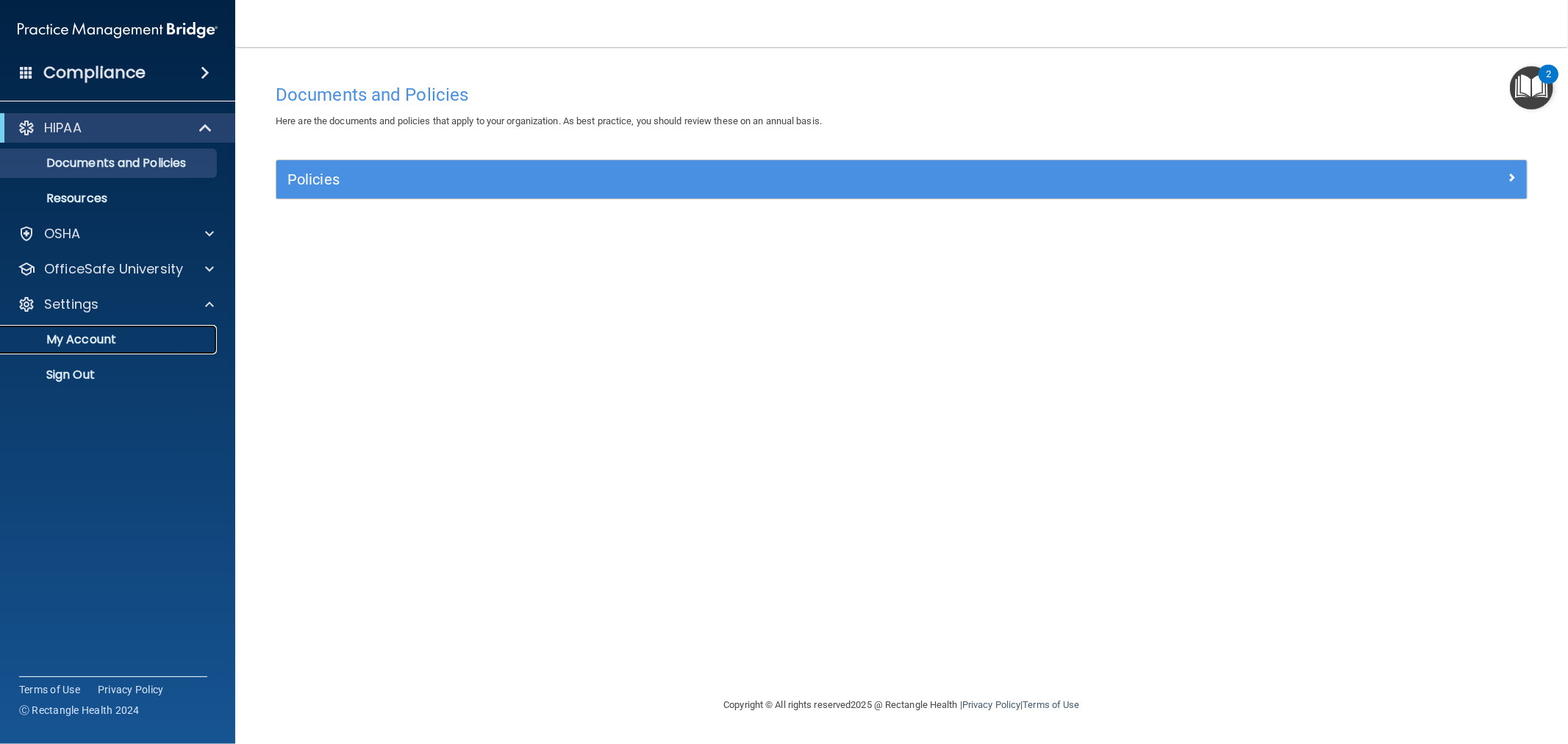
click at [133, 341] on p "My Account" at bounding box center [110, 339] width 200 height 15
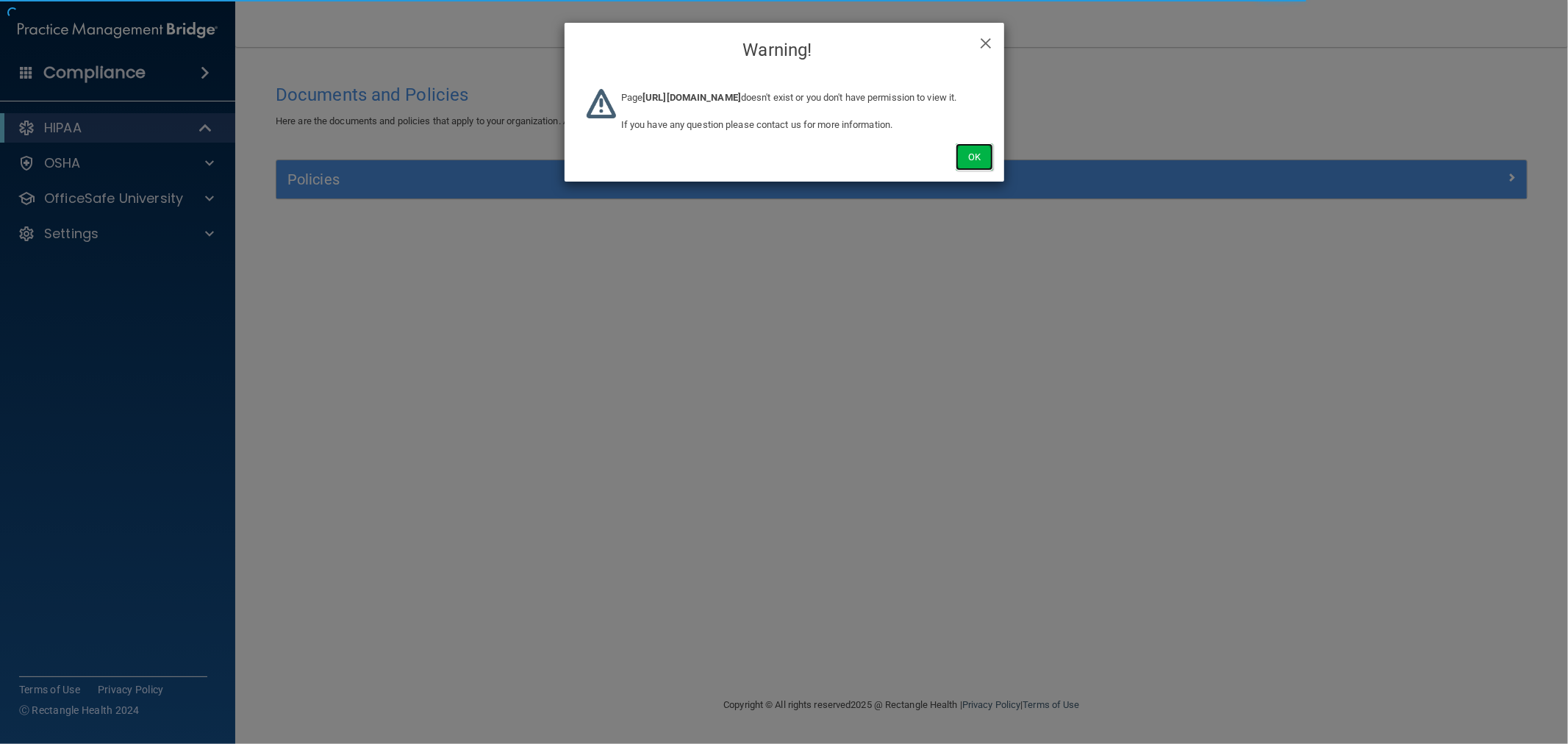
click at [973, 171] on button "Ok" at bounding box center [974, 157] width 37 height 27
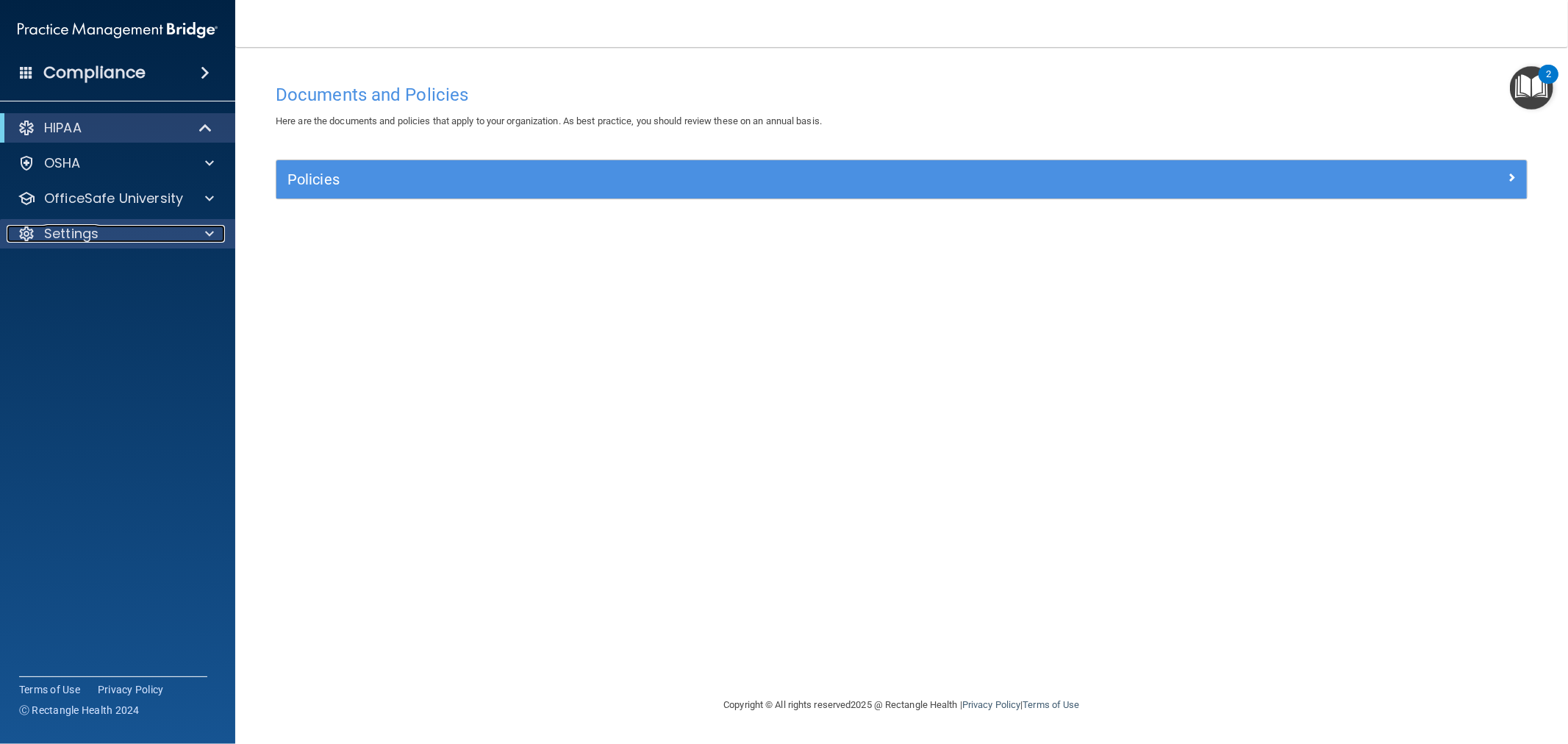
click at [206, 226] on span at bounding box center [209, 233] width 9 height 18
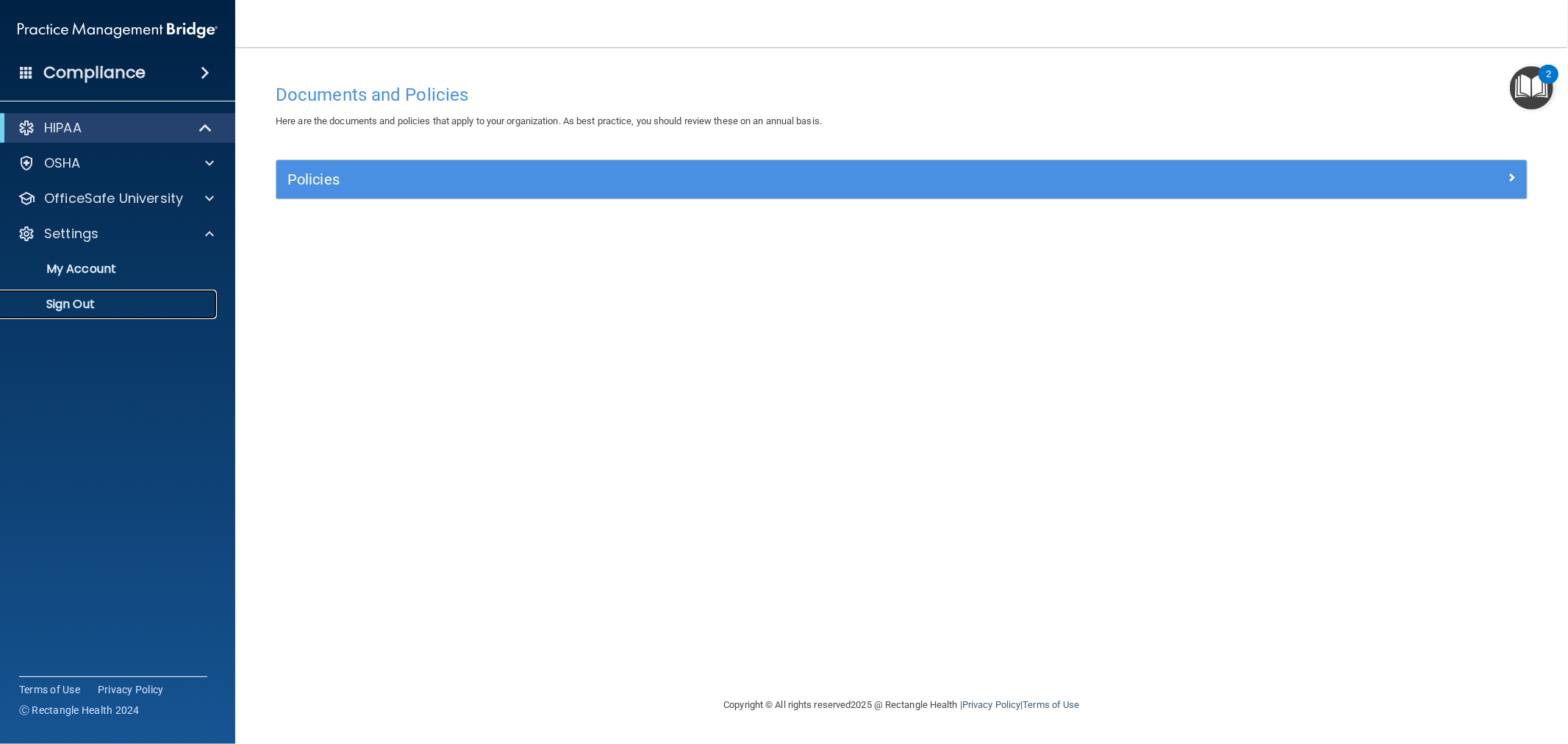
click at [50, 298] on p "Sign Out" at bounding box center [110, 304] width 200 height 15
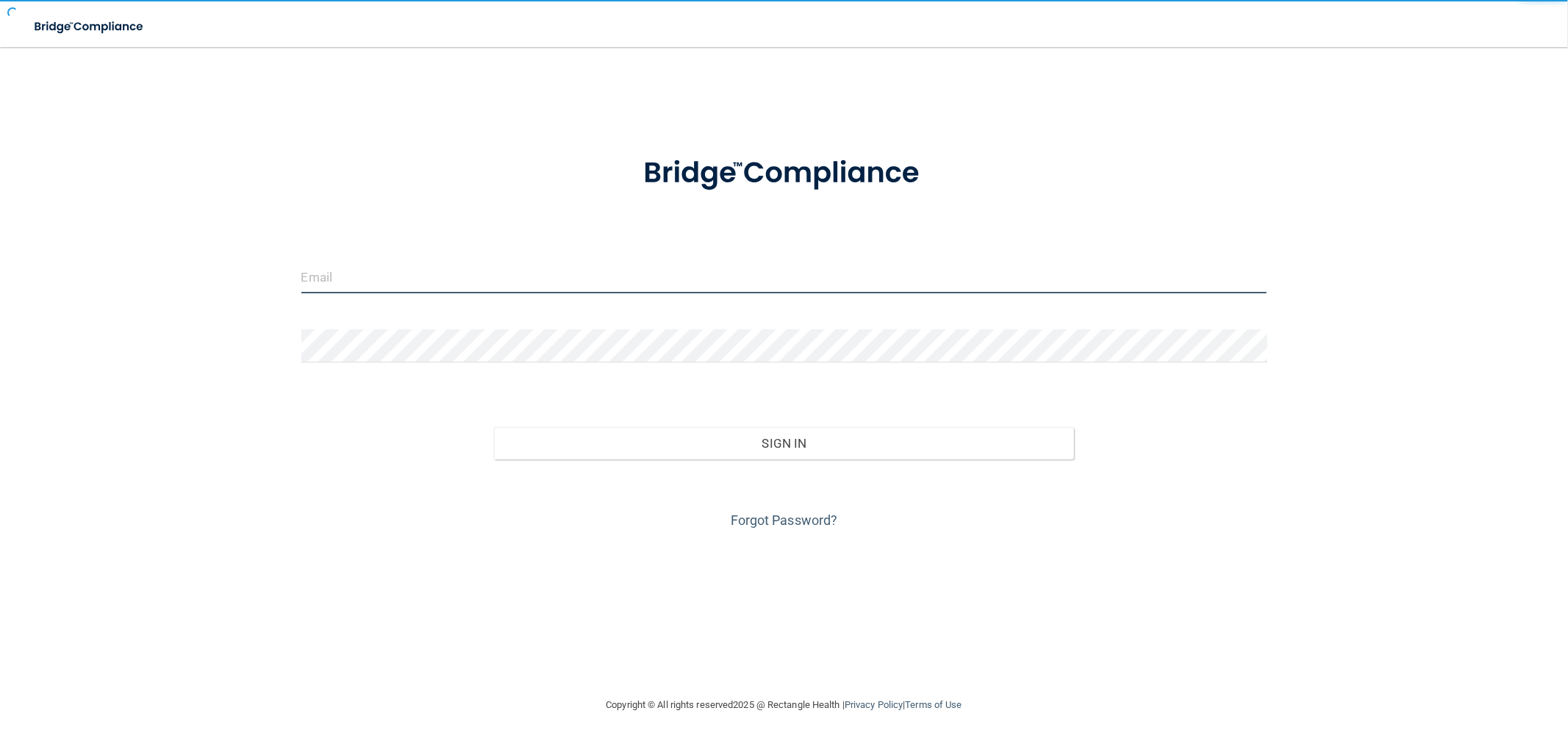
type input "swhite@rectanglehealth.com"
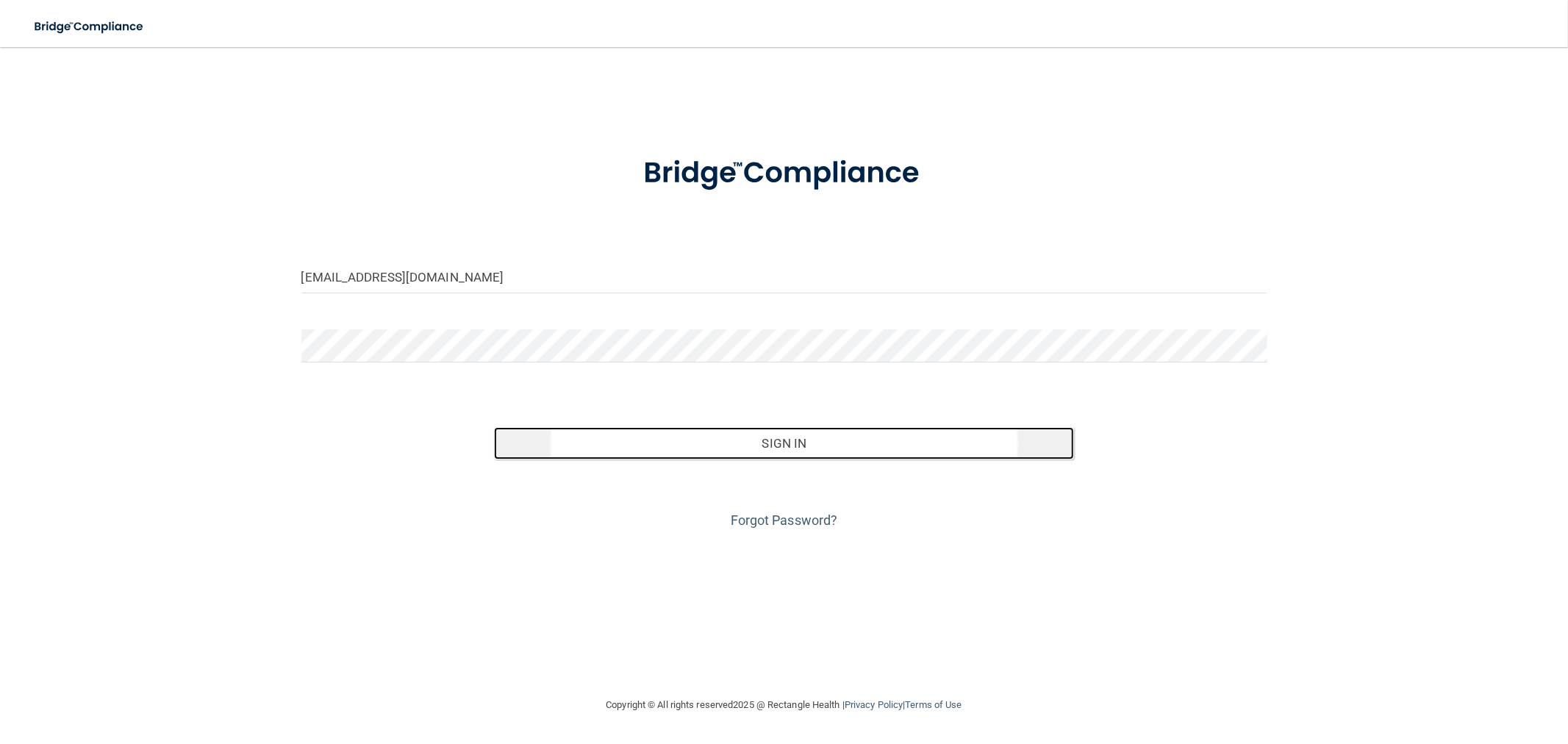
click at [791, 446] on button "Sign In" at bounding box center [784, 443] width 579 height 32
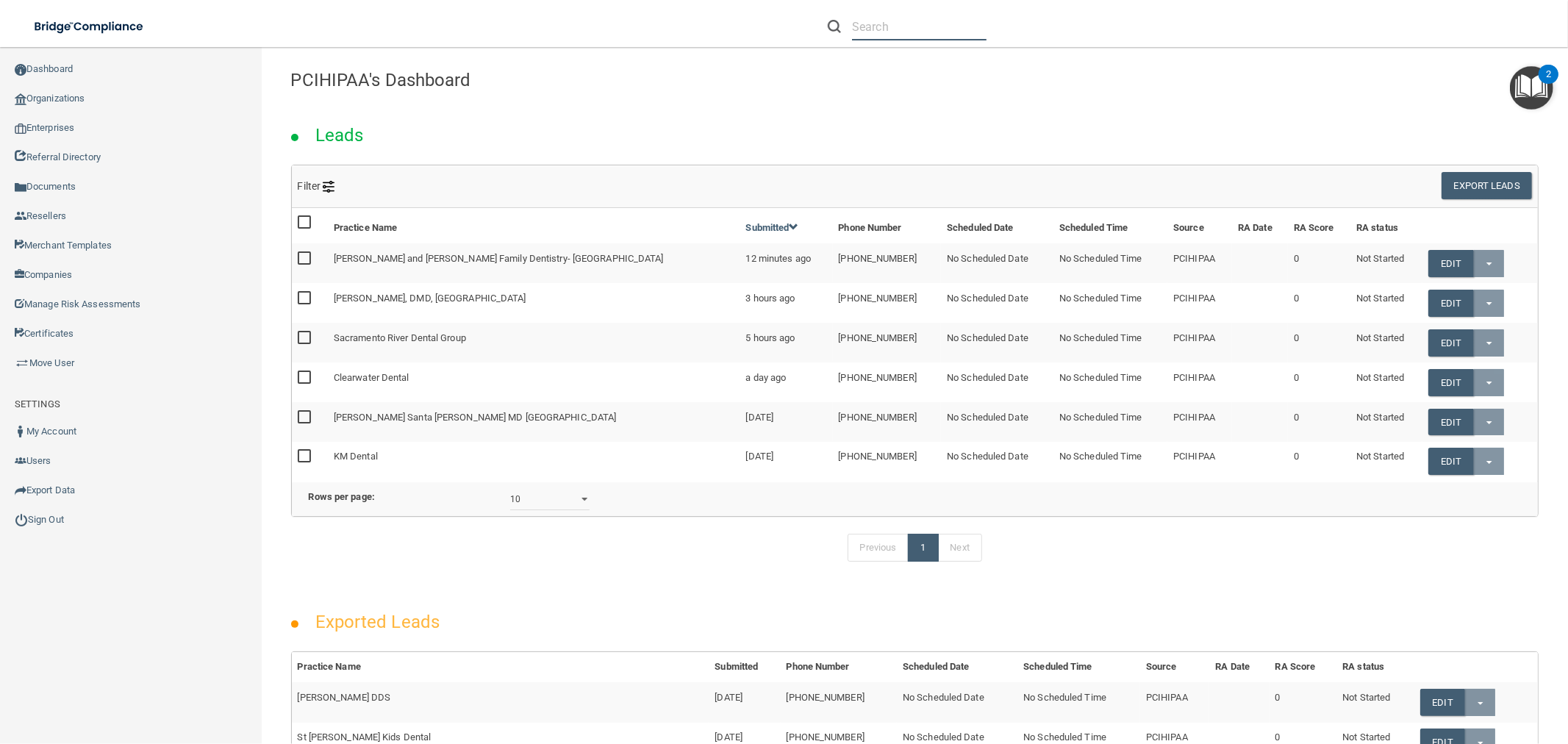
click at [890, 18] on input "text" at bounding box center [919, 27] width 135 height 27
paste input "Ojai Advanced Dentistry"
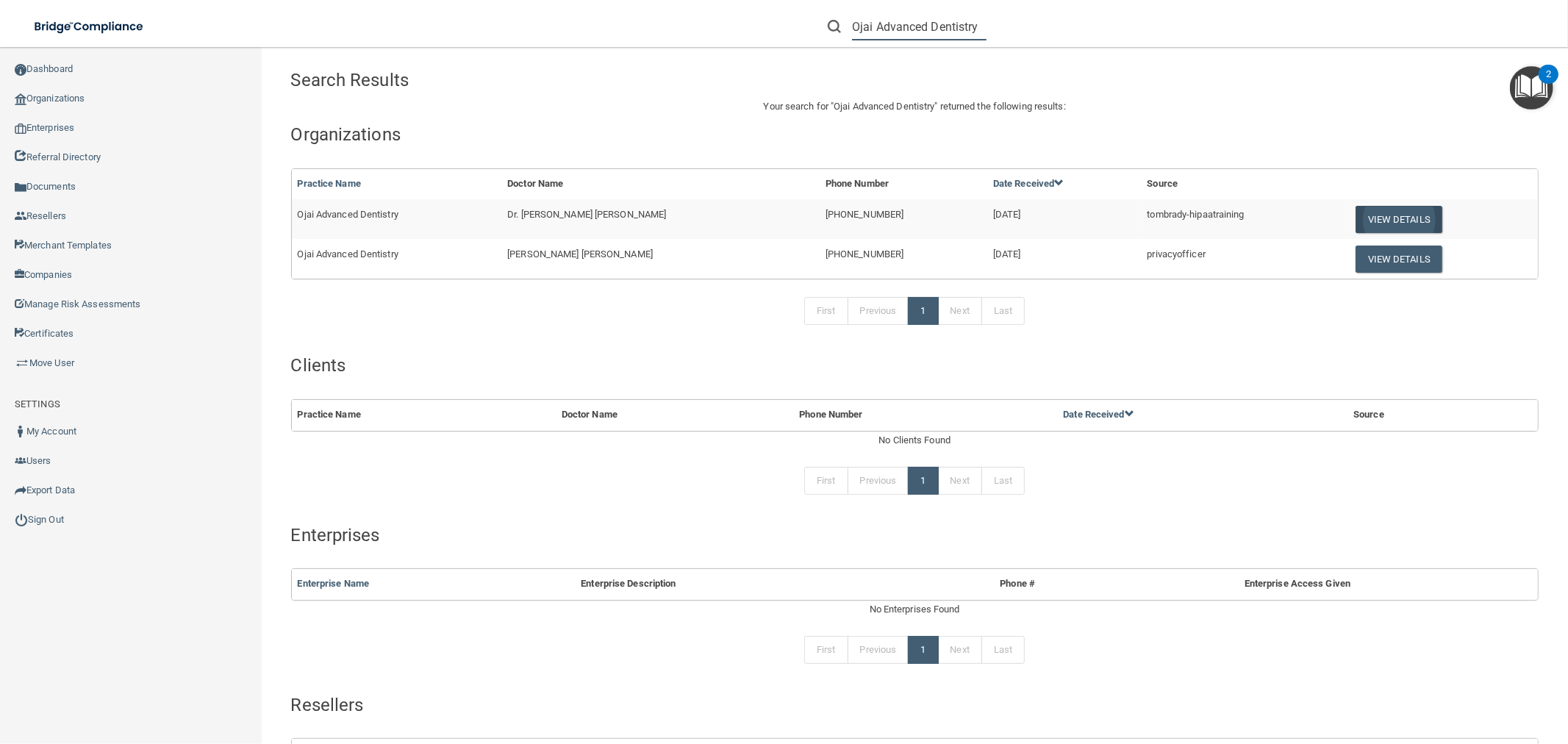
type input "Ojai Advanced Dentistry"
click at [1369, 218] on button "View Details" at bounding box center [1399, 219] width 87 height 27
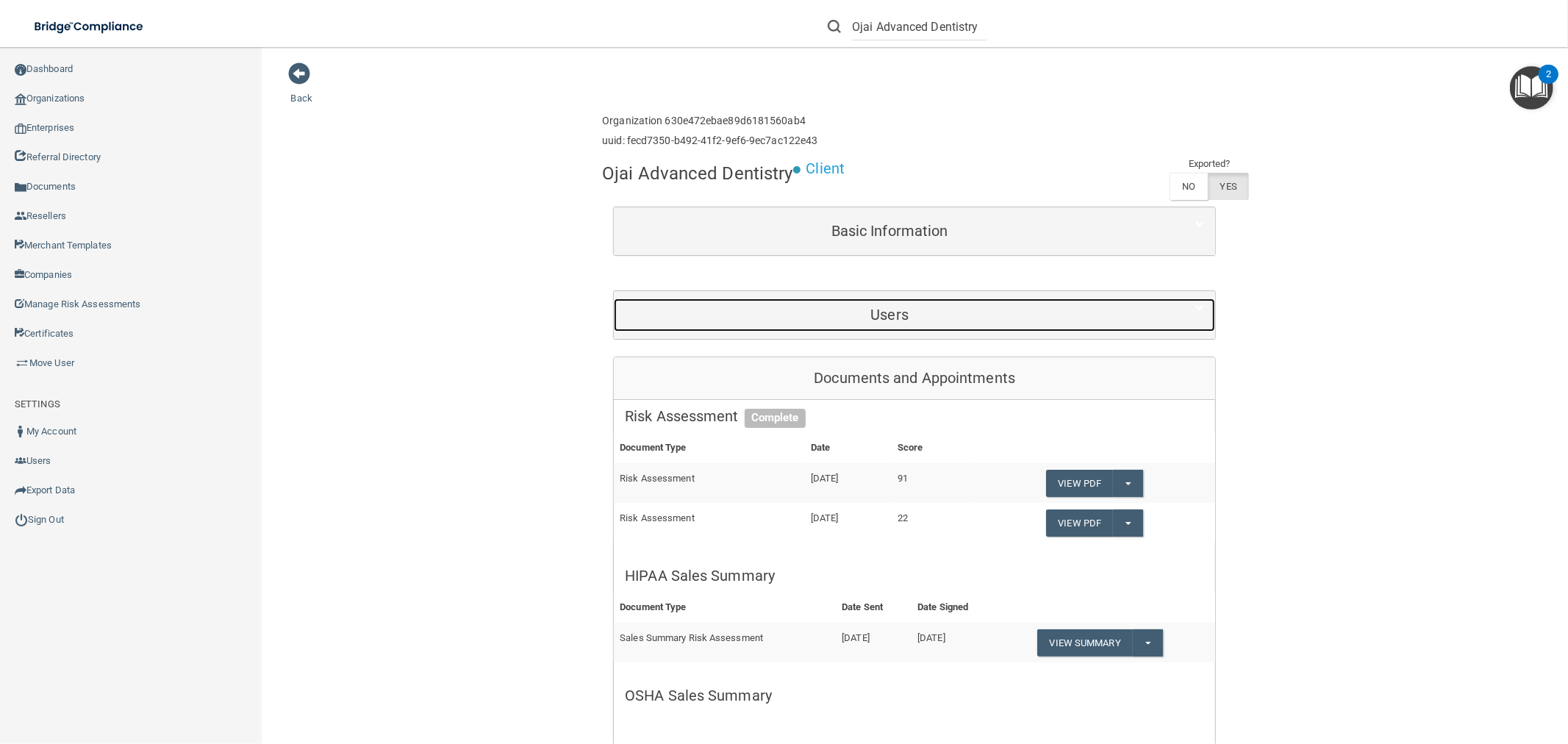
click at [909, 321] on h5 "Users" at bounding box center [889, 315] width 529 height 16
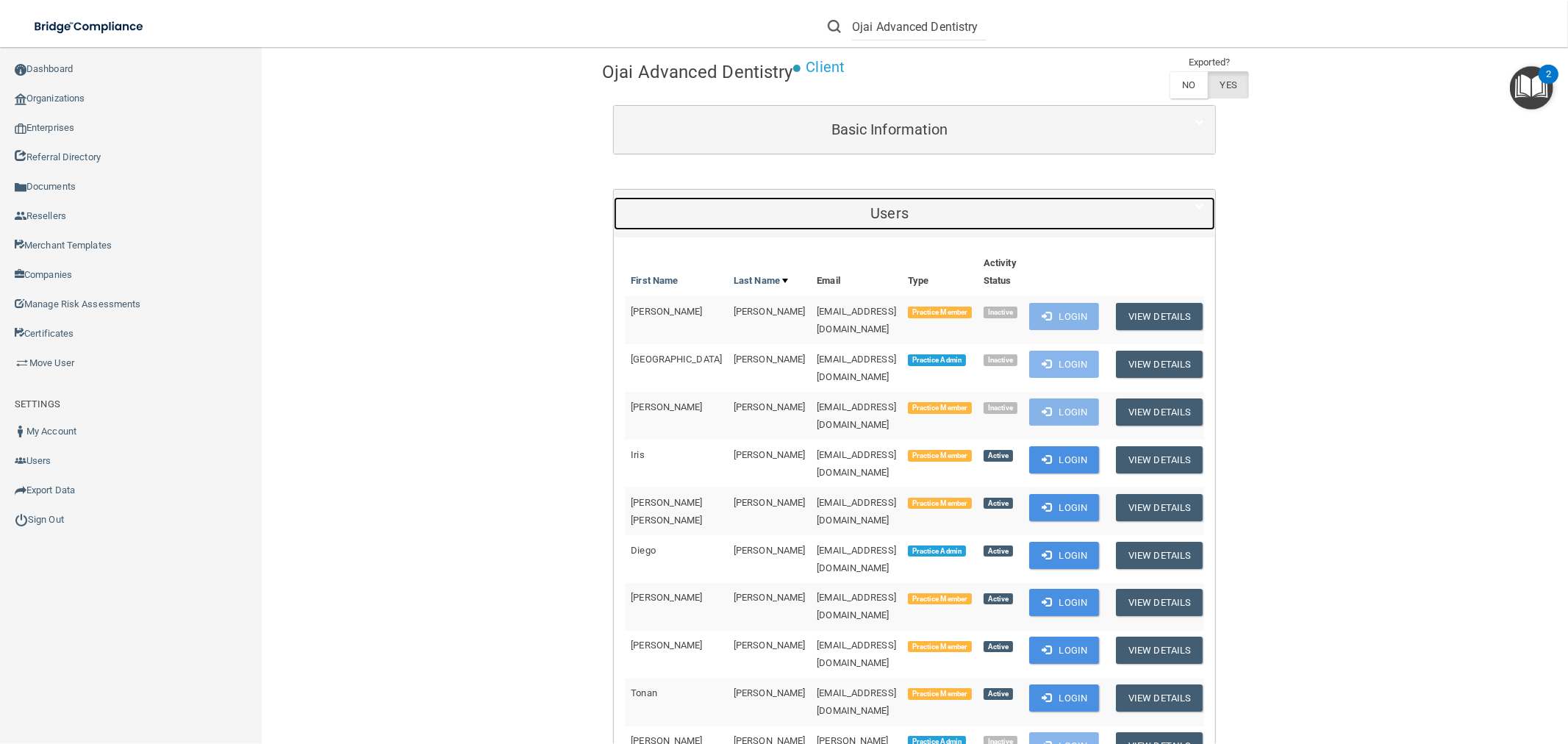
scroll to position [327, 0]
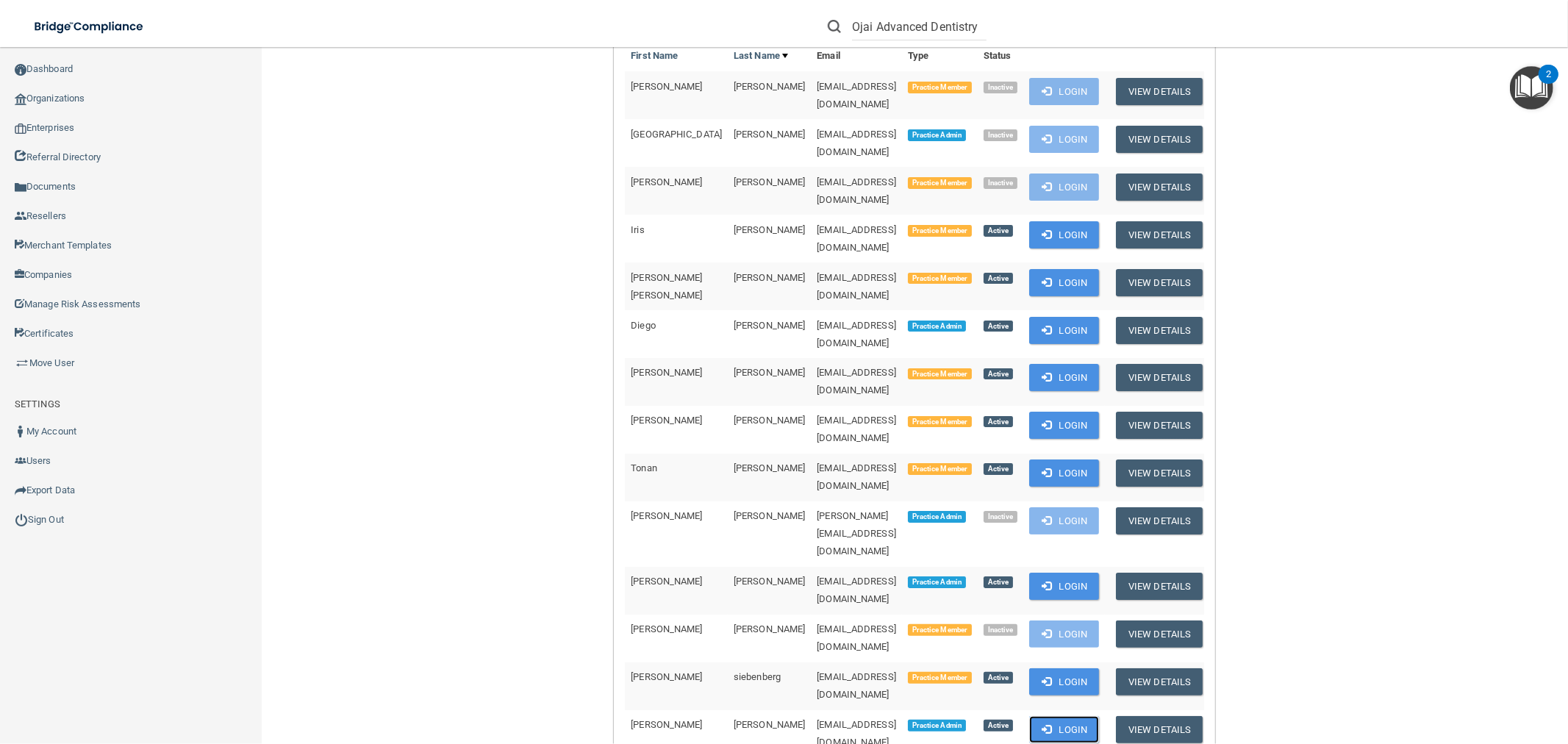
click at [1092, 717] on button "Login" at bounding box center [1064, 730] width 70 height 27
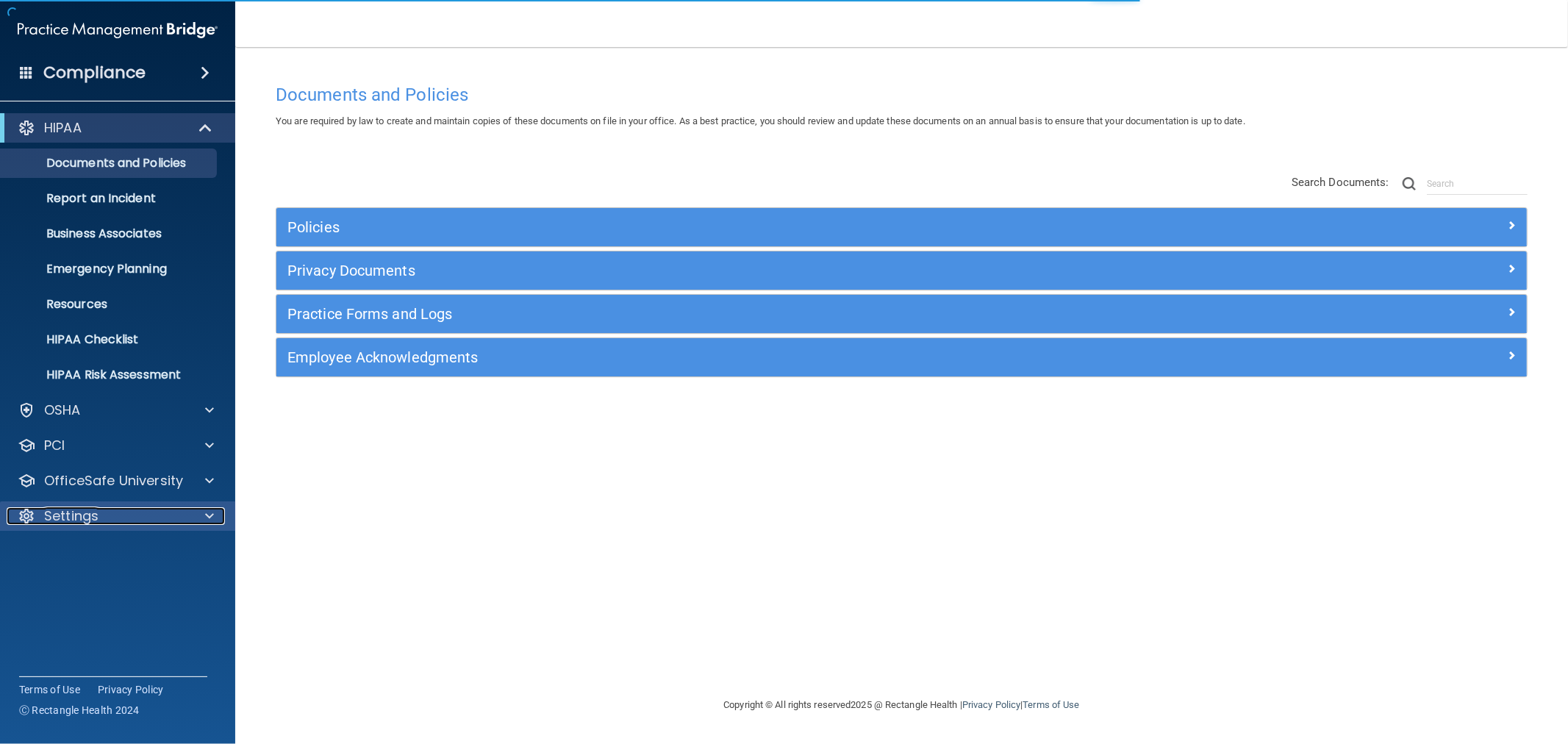
click at [200, 515] on div at bounding box center [207, 516] width 37 height 18
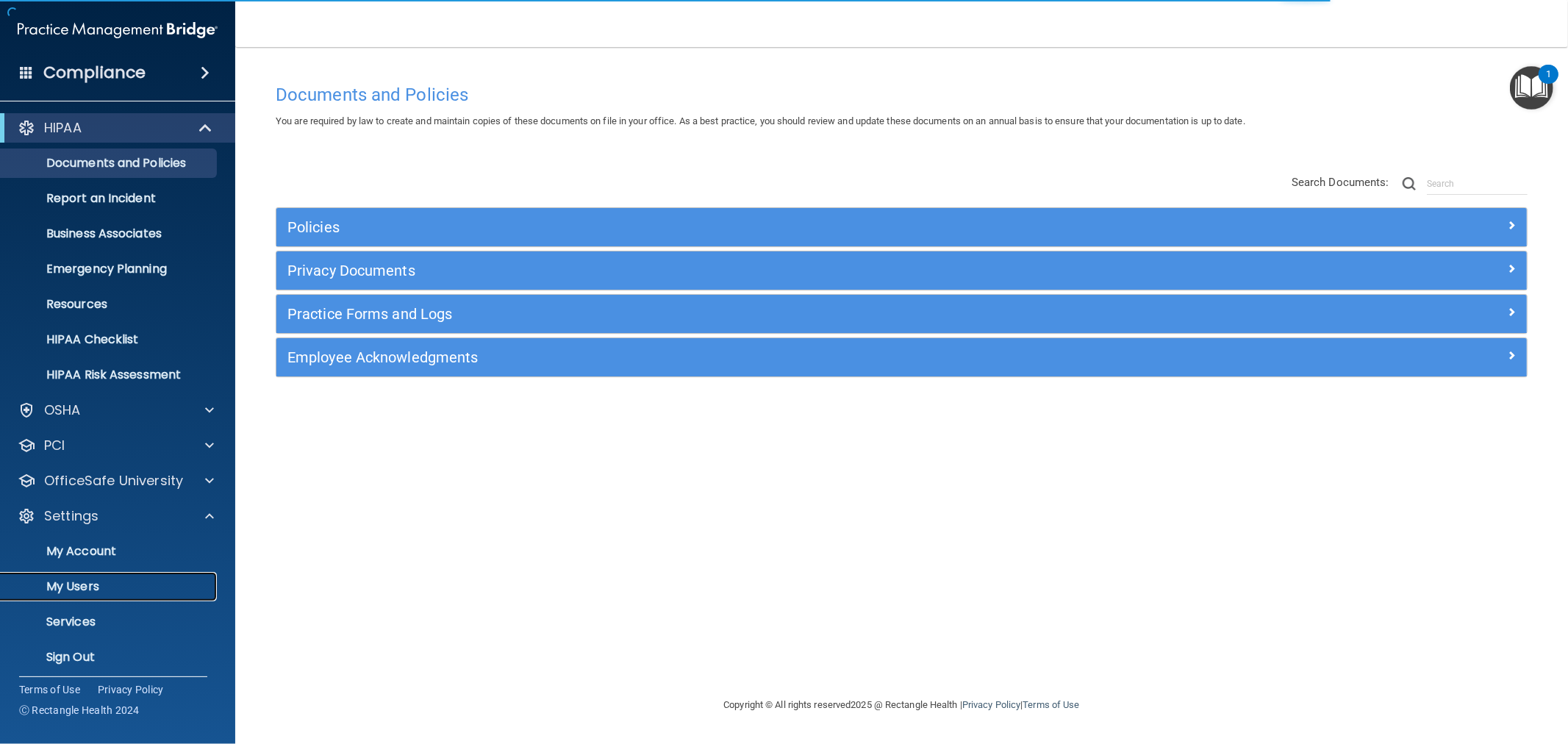
click at [78, 586] on p "My Users" at bounding box center [110, 587] width 200 height 15
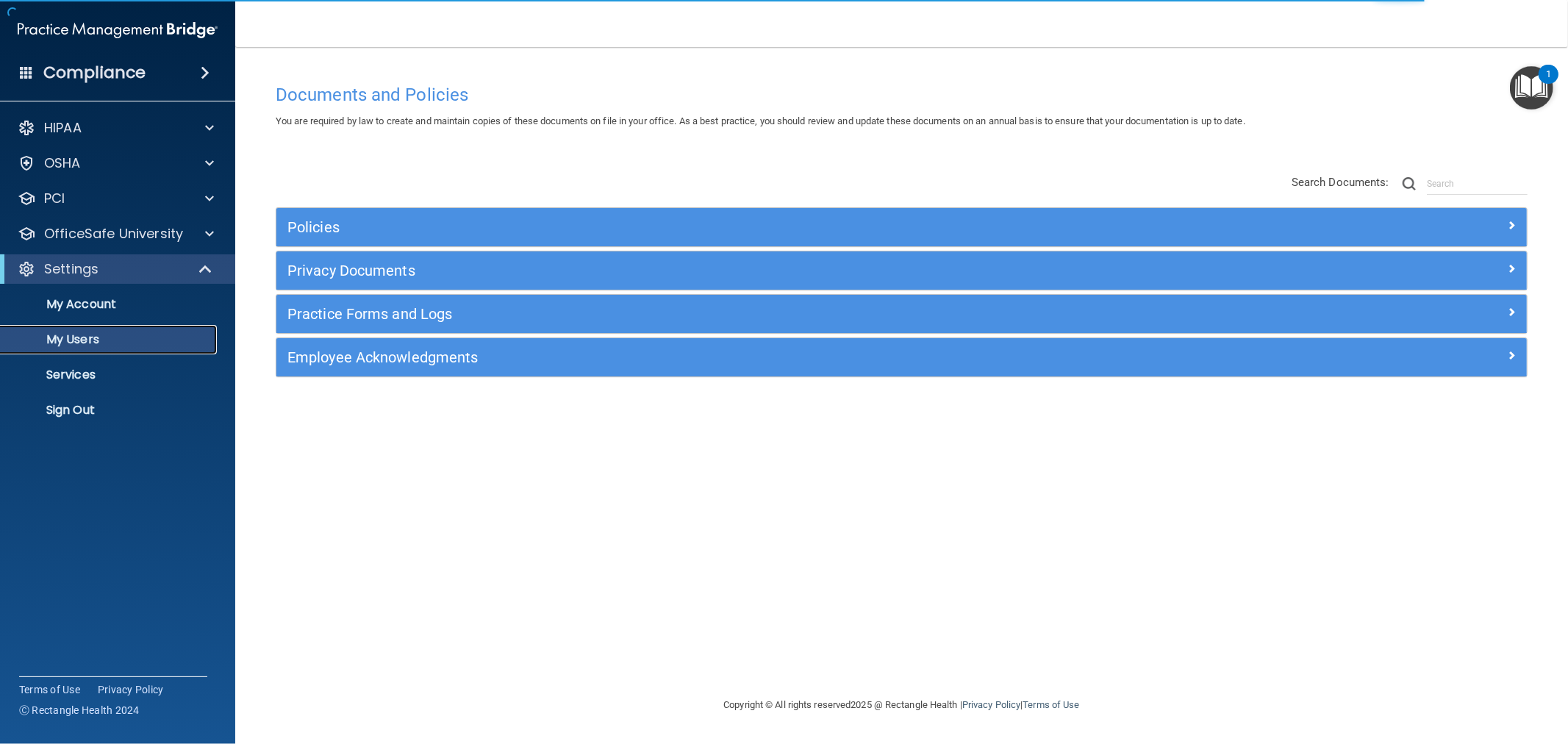
select select "20"
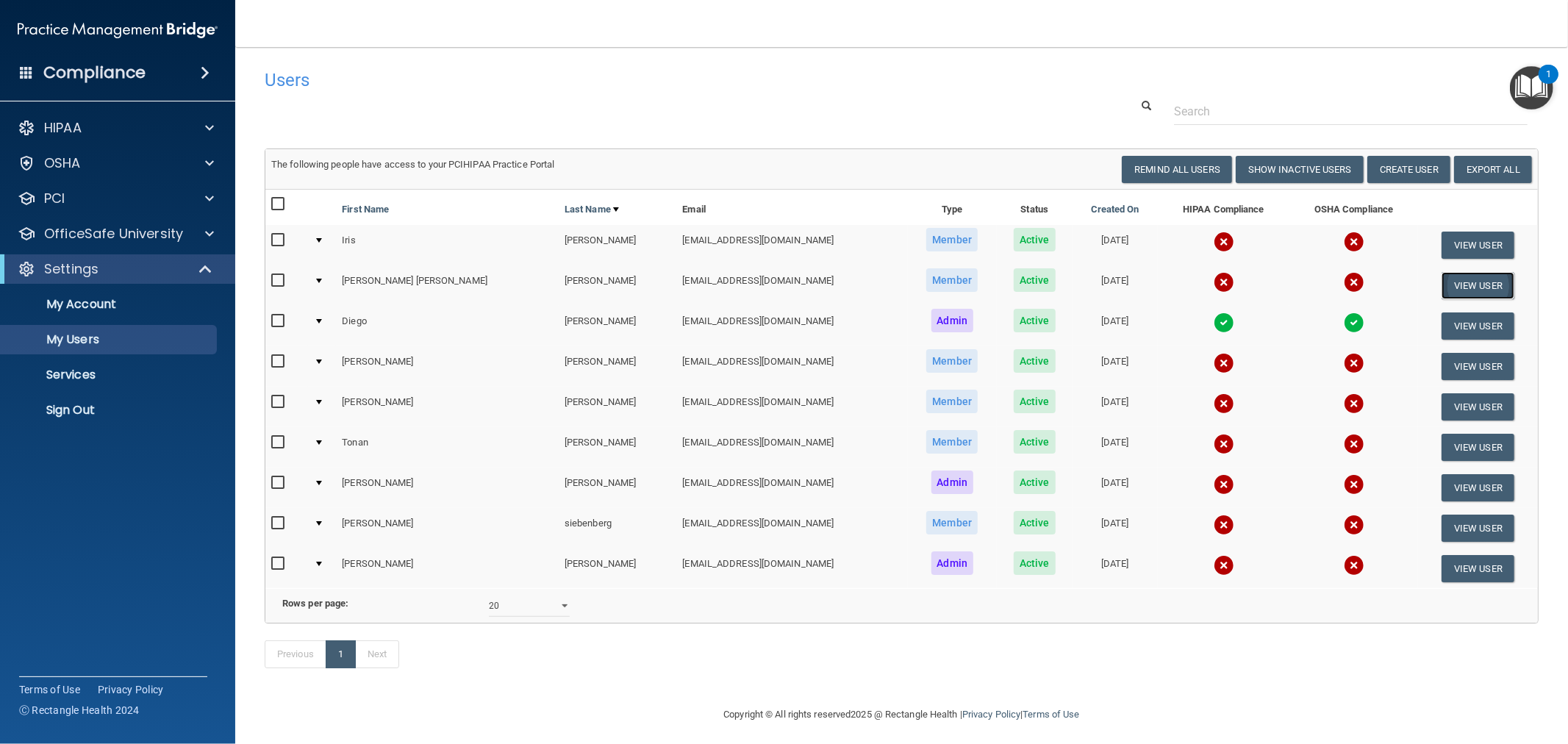
click at [1454, 281] on button "View User" at bounding box center [1478, 285] width 73 height 27
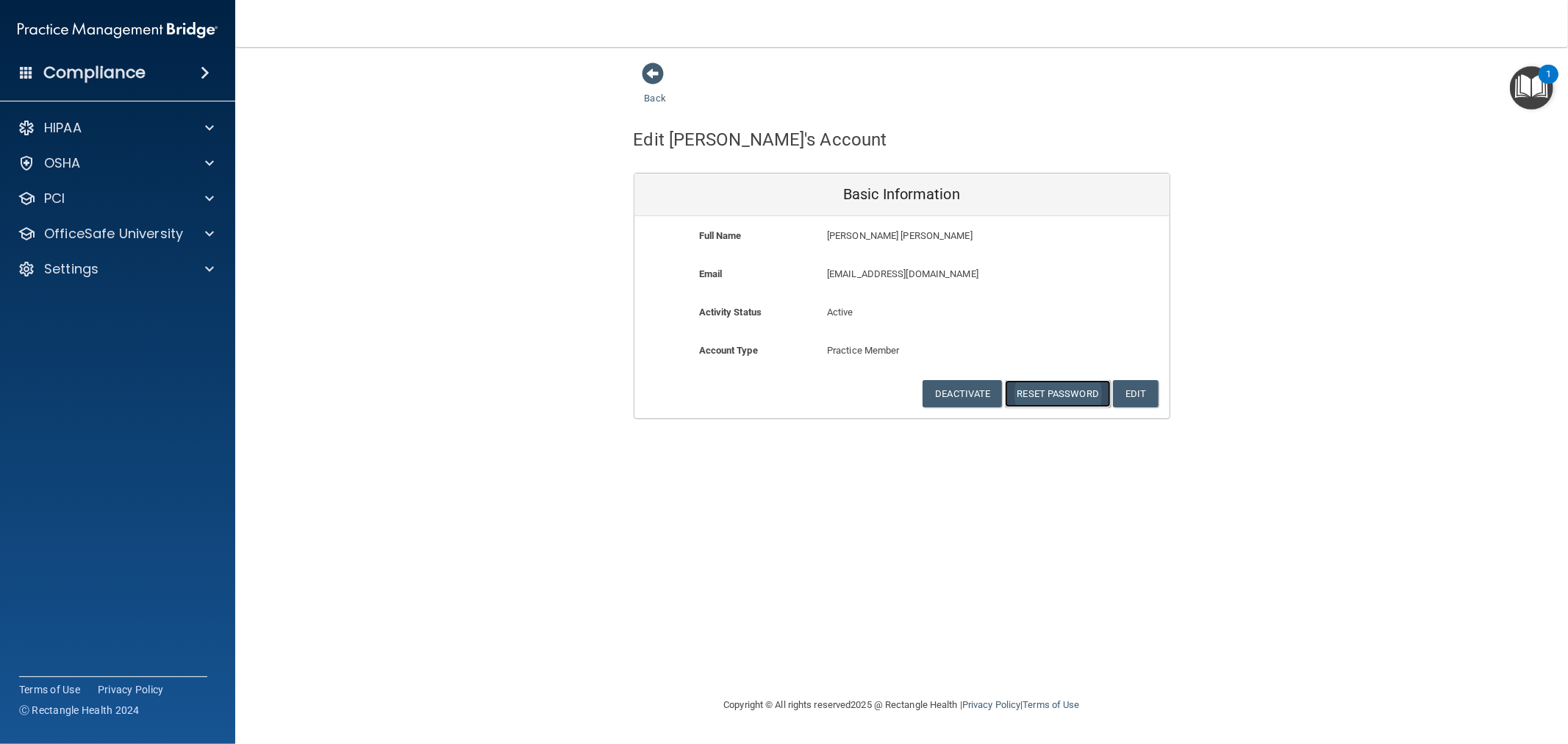
click at [1056, 392] on button "Reset Password" at bounding box center [1058, 394] width 106 height 27
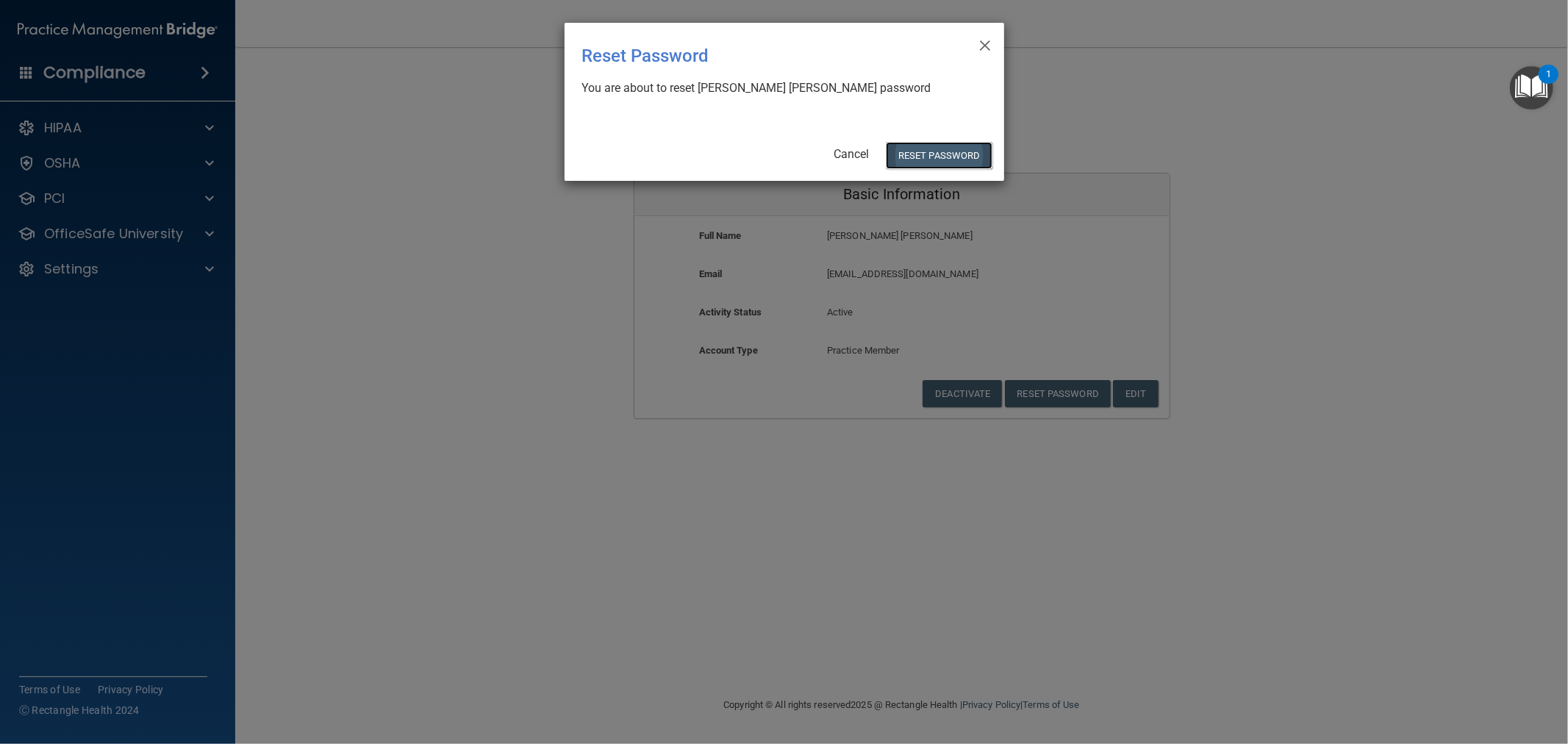
click at [939, 151] on button "Reset Password" at bounding box center [939, 155] width 106 height 27
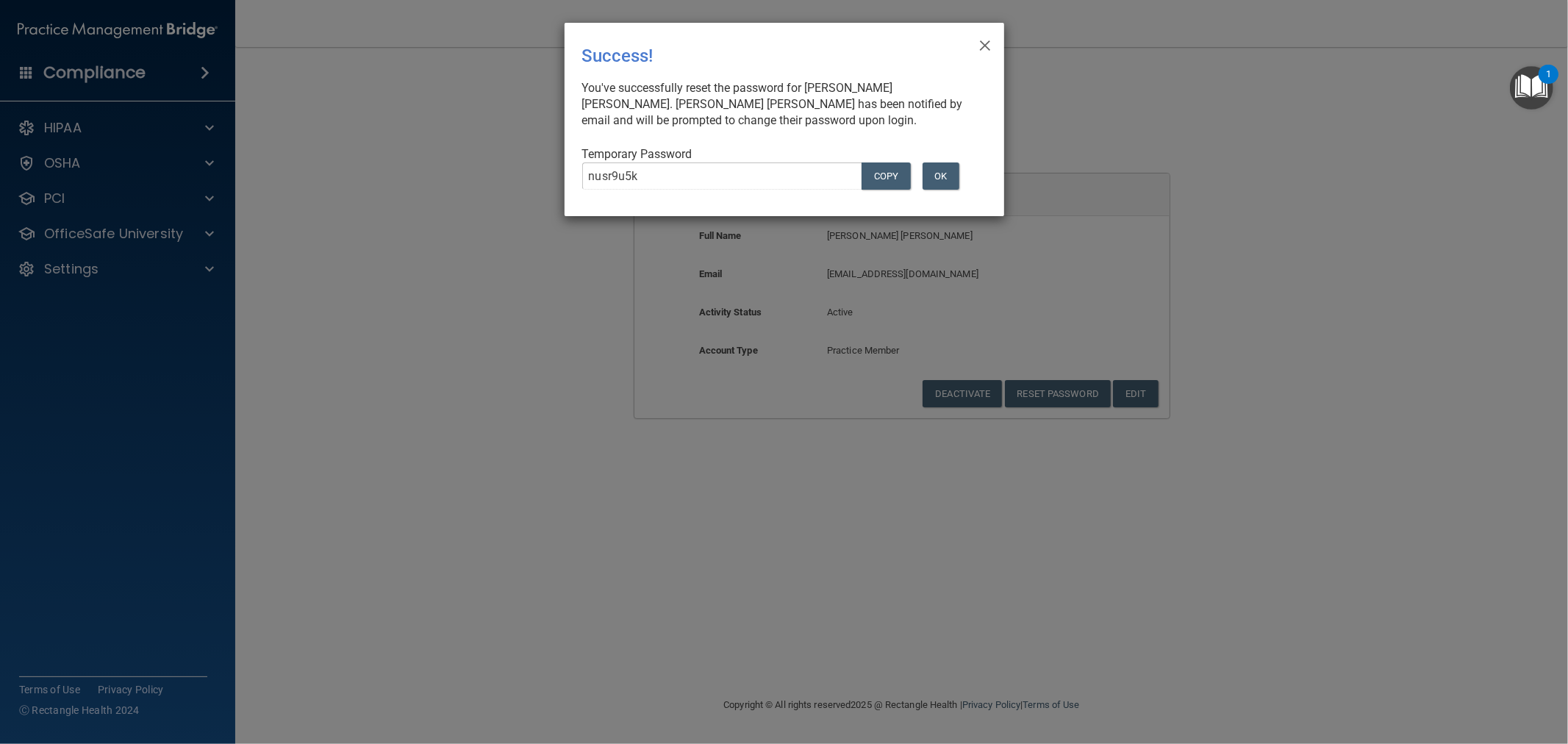
click at [939, 163] on div "nusr9u5k COPY OK" at bounding box center [779, 182] width 415 height 39
click at [946, 177] on button "OK" at bounding box center [941, 176] width 37 height 27
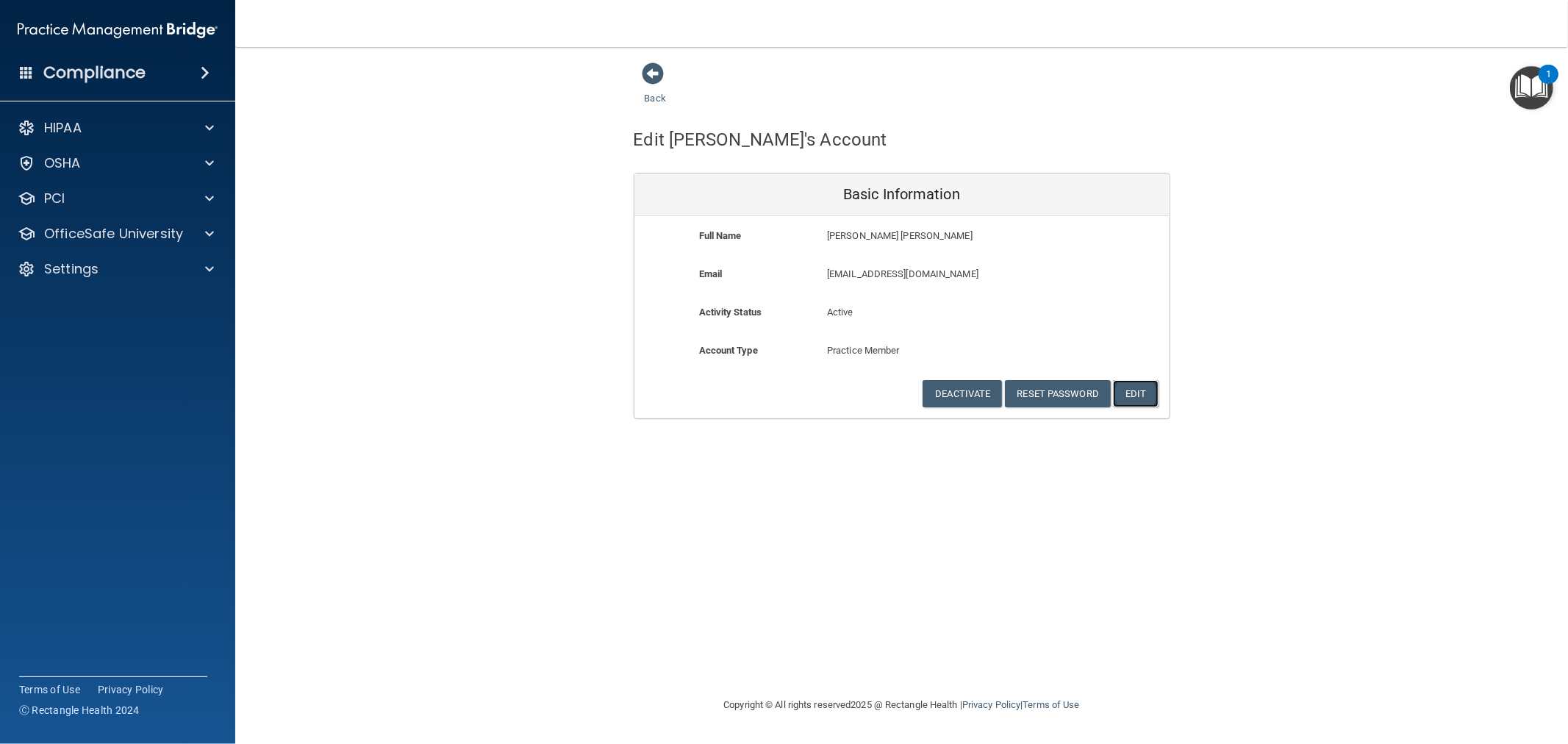
click at [1129, 392] on button "Edit" at bounding box center [1135, 394] width 45 height 27
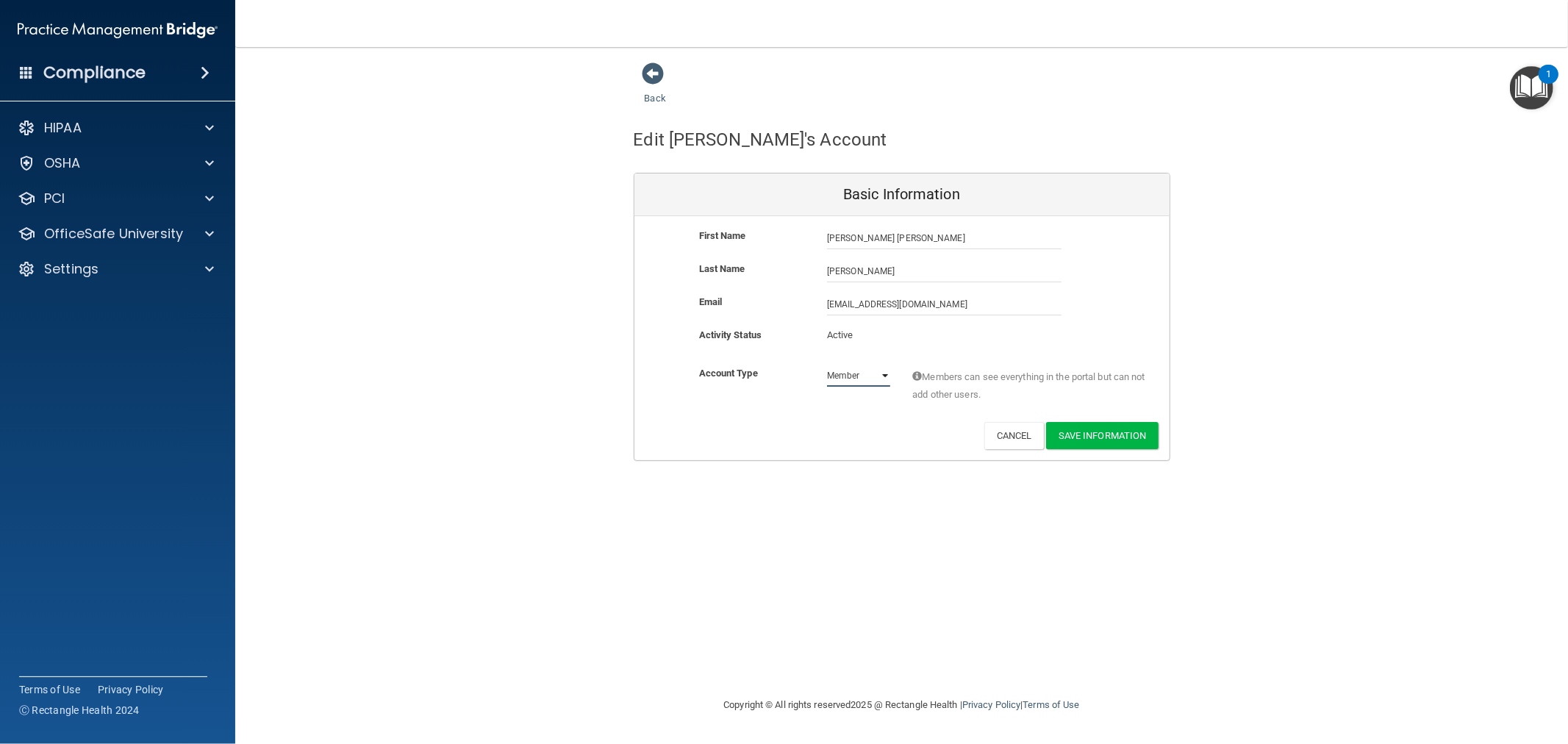
click at [883, 369] on select "Admin Member" at bounding box center [858, 376] width 63 height 22
select select "practice_admin"
click at [827, 365] on select "Admin Member" at bounding box center [858, 376] width 63 height 22
click at [1117, 439] on button "Save Information" at bounding box center [1102, 435] width 113 height 27
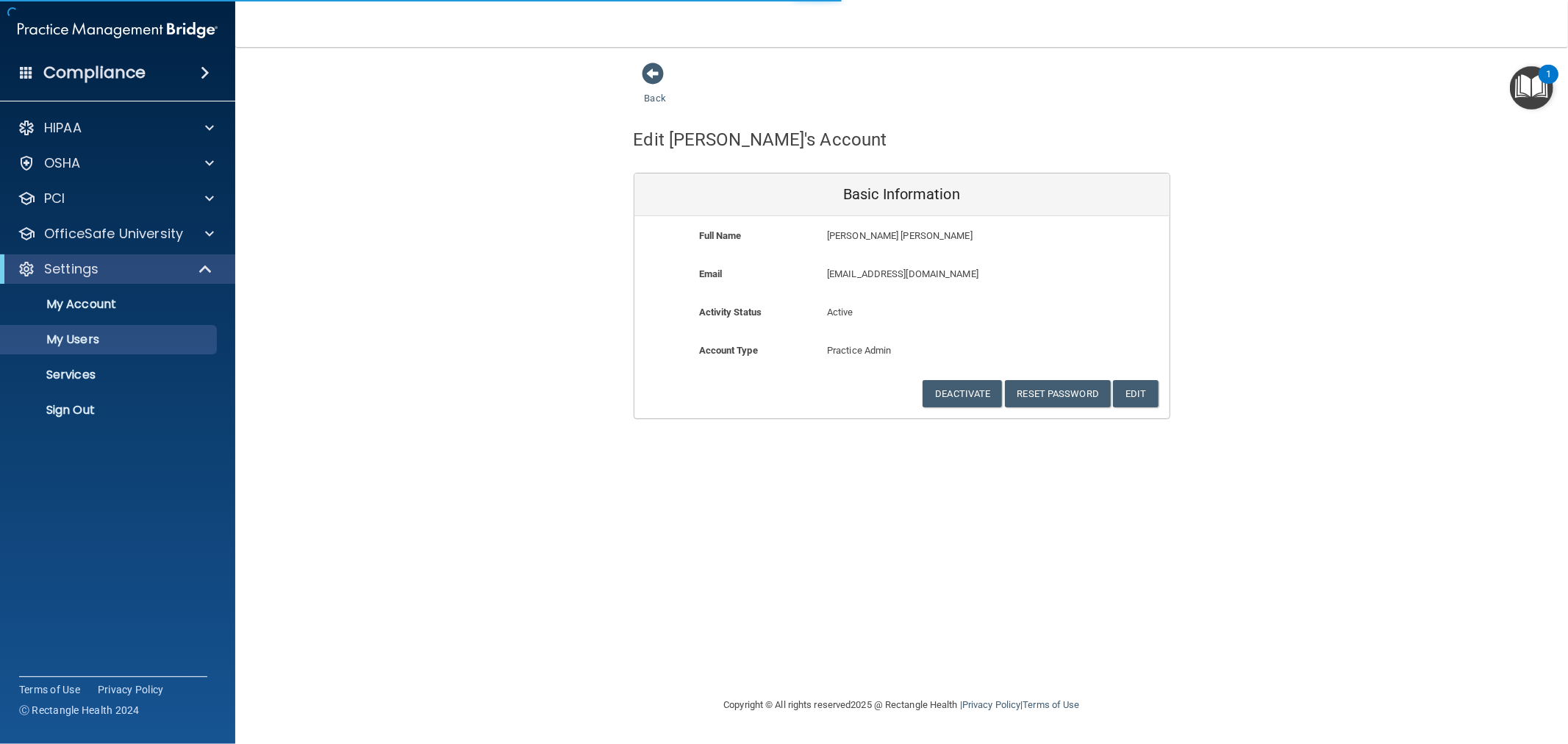
select select "20"
